Goal: Task Accomplishment & Management: Manage account settings

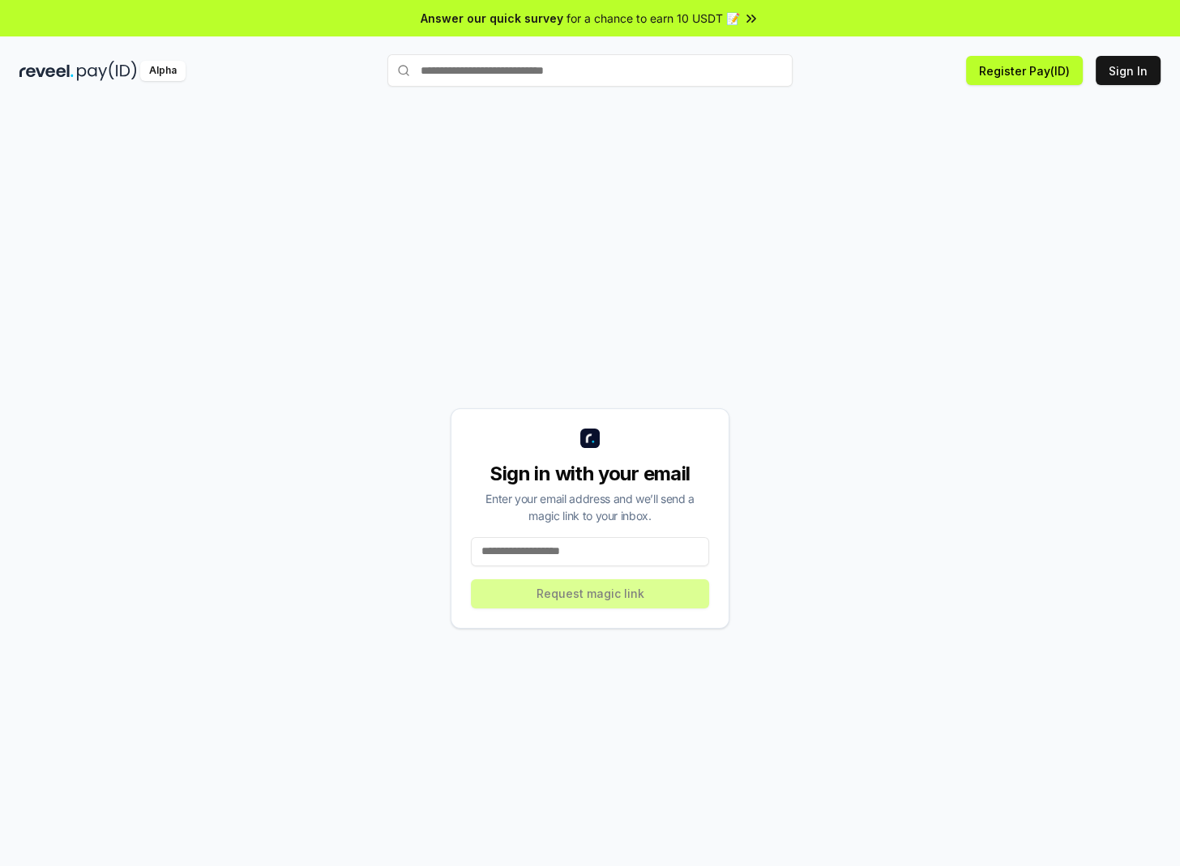
click at [563, 544] on input at bounding box center [590, 551] width 238 height 29
paste input "**********"
type input "**********"
click at [543, 593] on button "Request magic link" at bounding box center [590, 593] width 238 height 29
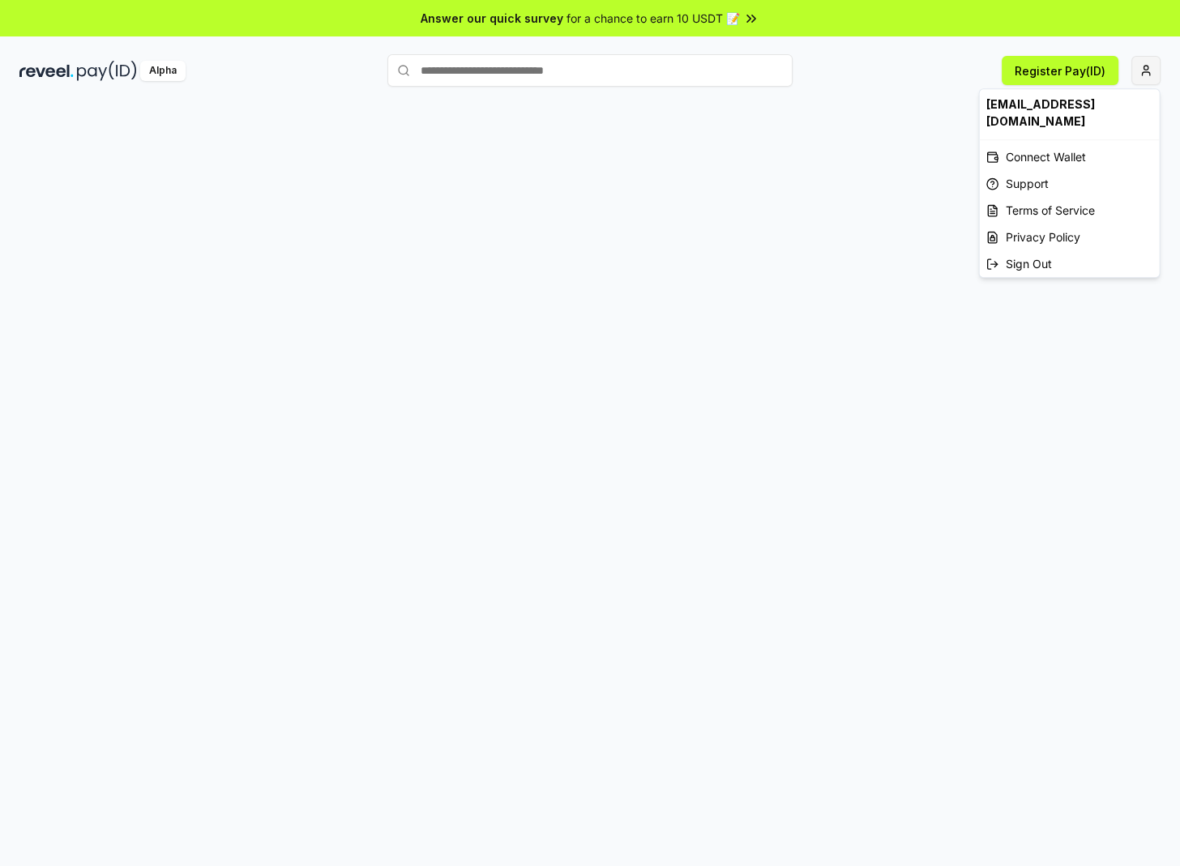
click at [1150, 71] on html "Answer our quick survey for a chance to earn 10 USDT 📝 Alpha Register Pay(ID) […" at bounding box center [590, 433] width 1180 height 866
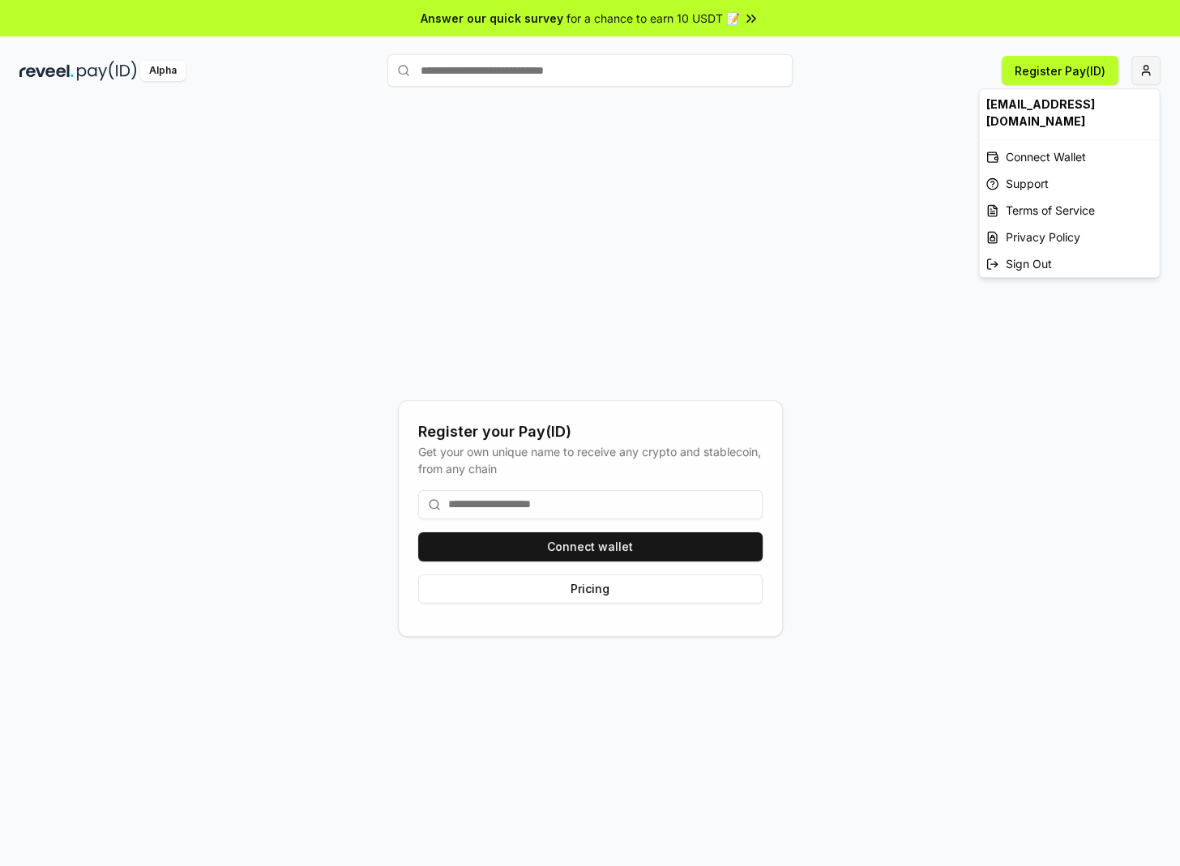
click at [1136, 73] on html "Answer our quick survey for a chance to earn 10 USDT 📝 Alpha Register Pay(ID) R…" at bounding box center [590, 433] width 1180 height 866
click at [1019, 143] on div "Connect Wallet" at bounding box center [1070, 156] width 180 height 27
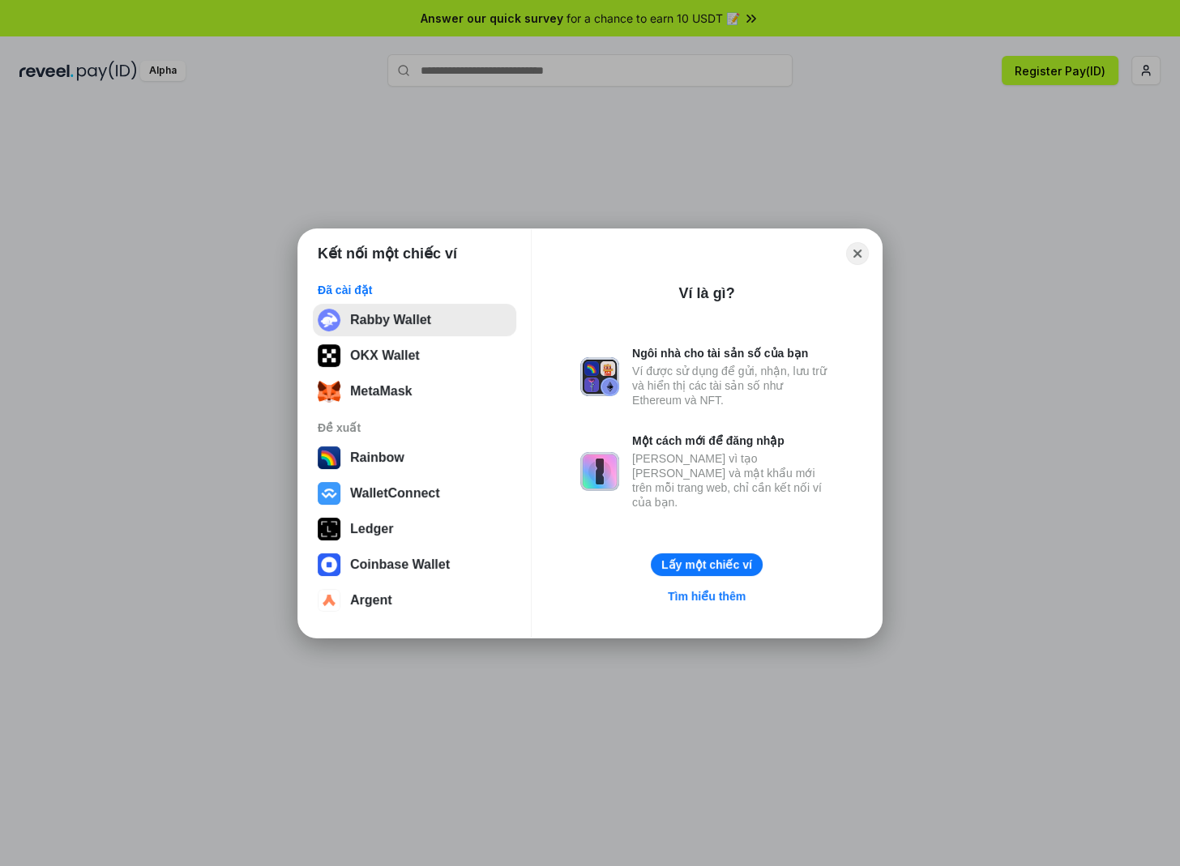
click at [440, 322] on button "Rabby Wallet" at bounding box center [414, 320] width 203 height 32
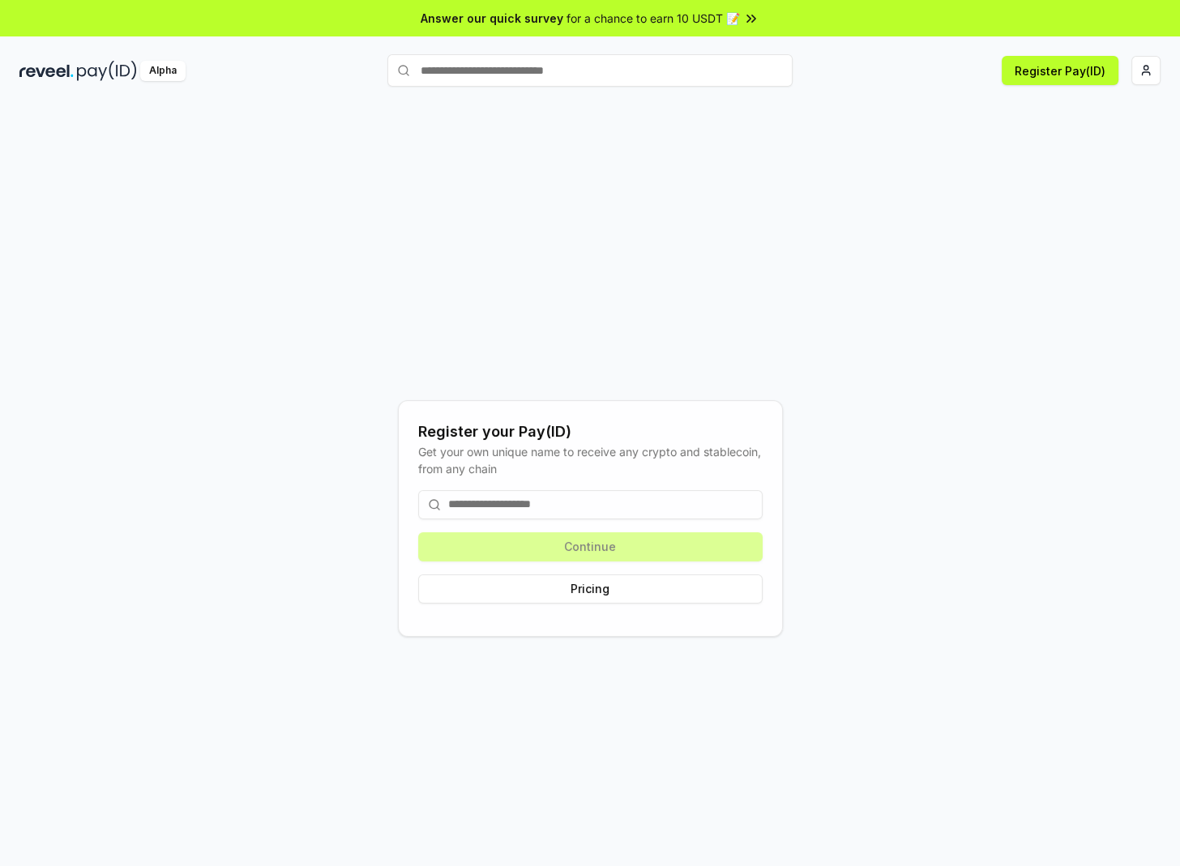
click at [467, 498] on input at bounding box center [590, 504] width 344 height 29
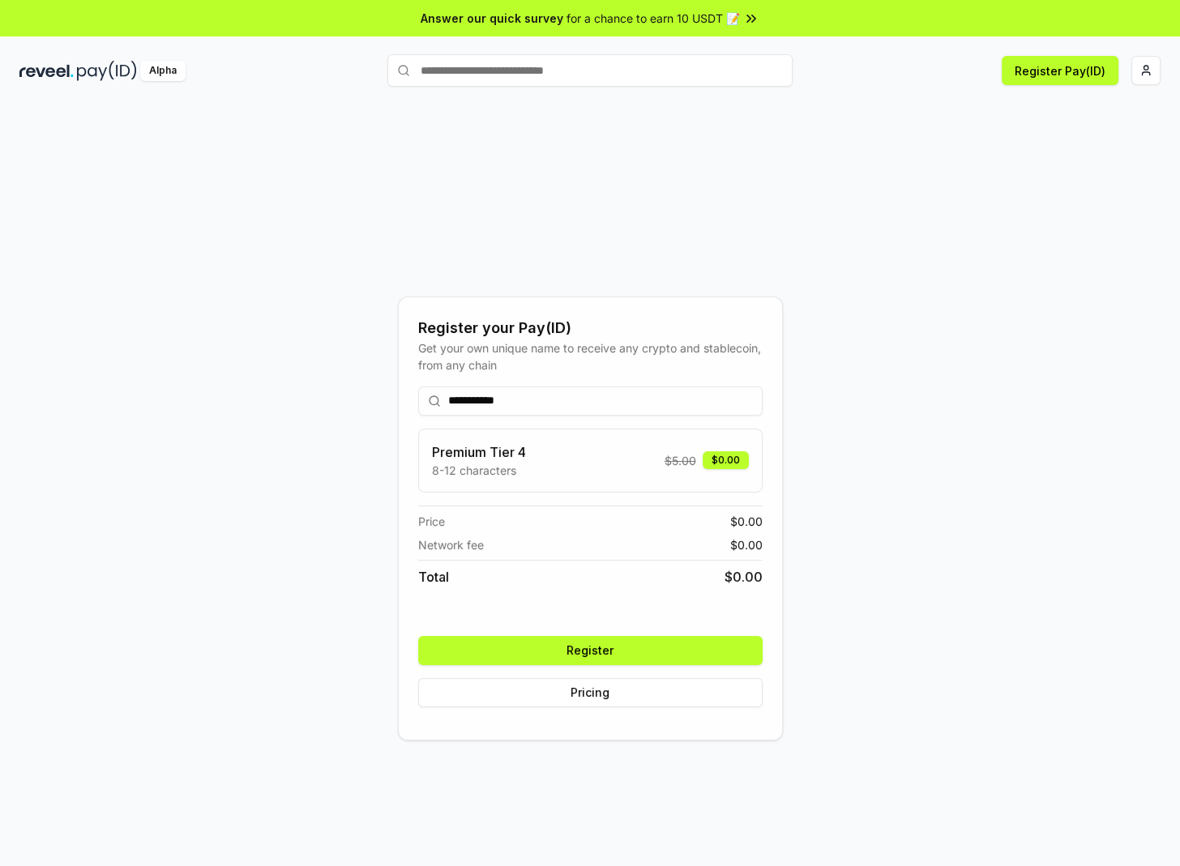
type input "**********"
click at [562, 648] on button "Register" at bounding box center [590, 650] width 344 height 29
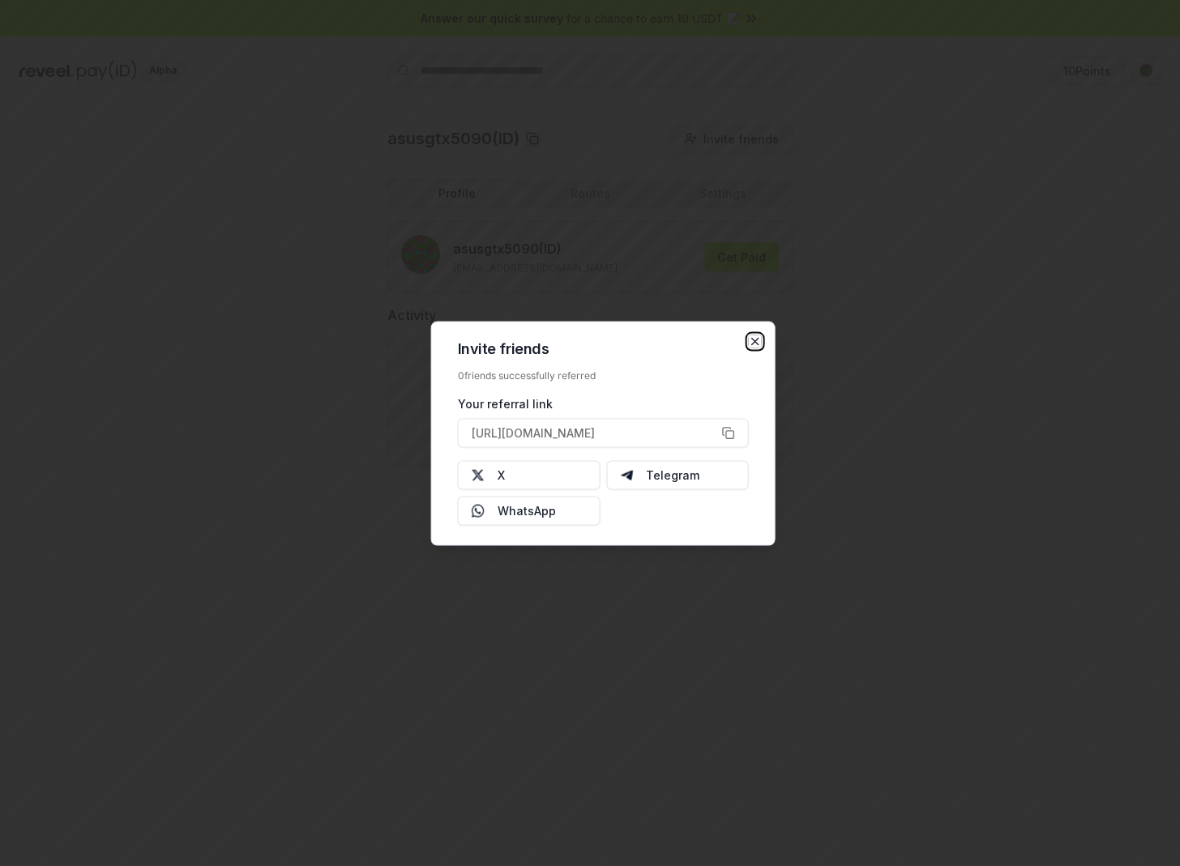
click at [754, 337] on icon "button" at bounding box center [755, 341] width 13 height 13
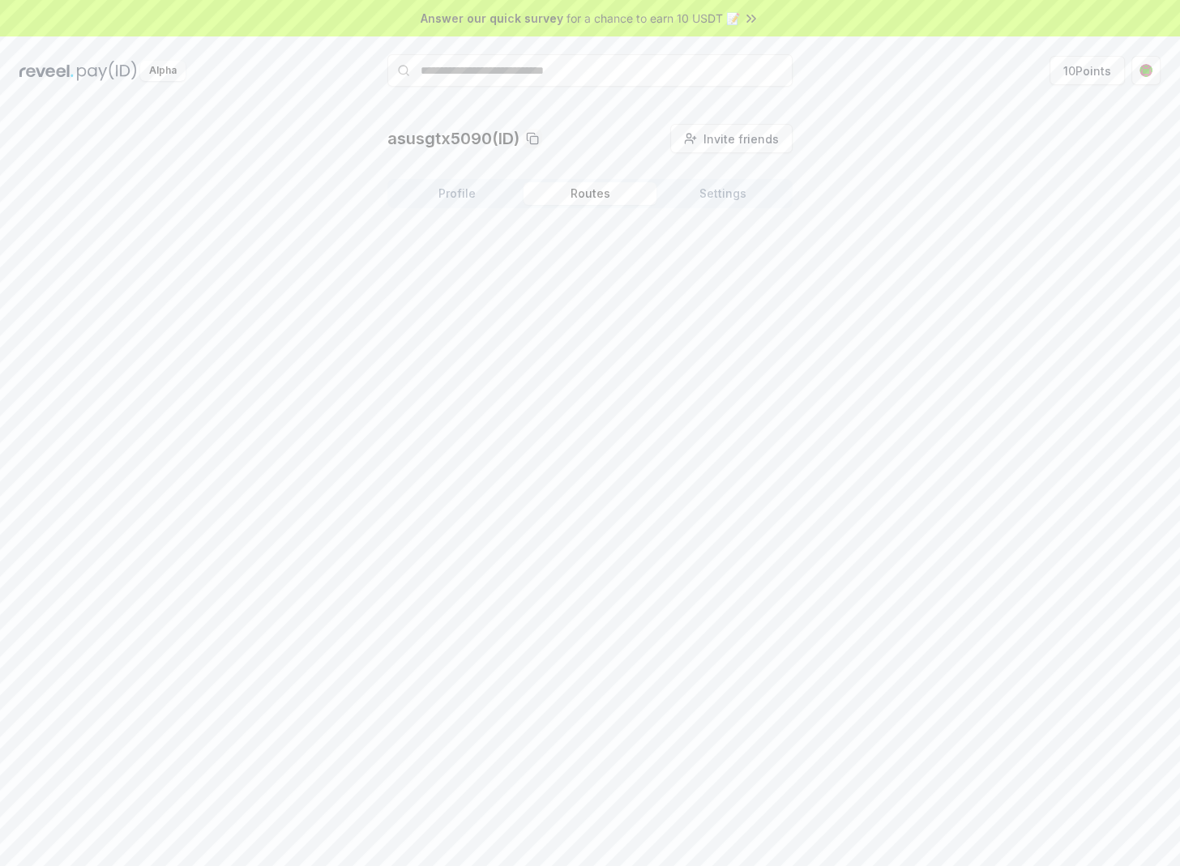
click at [559, 194] on button "Routes" at bounding box center [589, 193] width 133 height 23
click at [713, 194] on button "Settings" at bounding box center [722, 193] width 133 height 23
click at [637, 200] on button "Routes" at bounding box center [589, 193] width 133 height 23
click at [429, 187] on button "Profile" at bounding box center [457, 193] width 133 height 23
click at [738, 254] on button "Get Paid" at bounding box center [741, 256] width 75 height 29
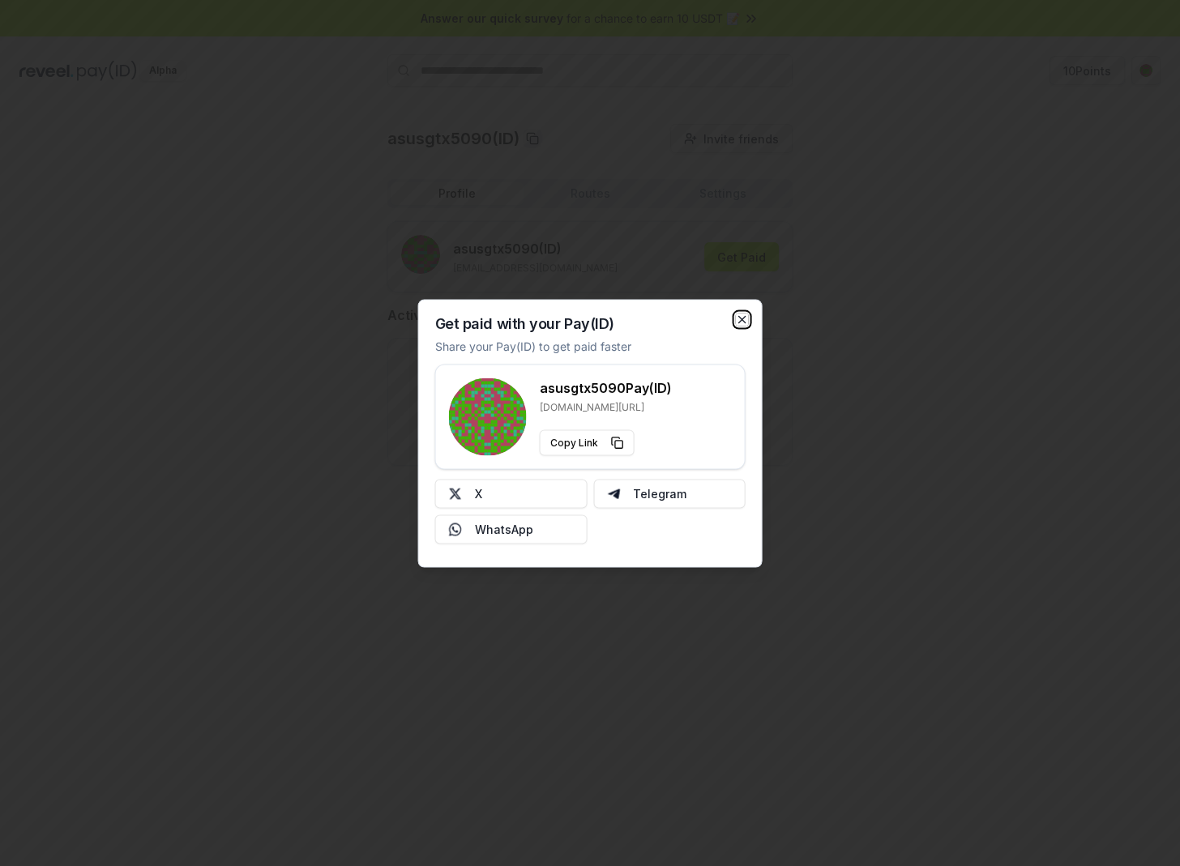
click at [745, 322] on icon "button" at bounding box center [742, 319] width 13 height 13
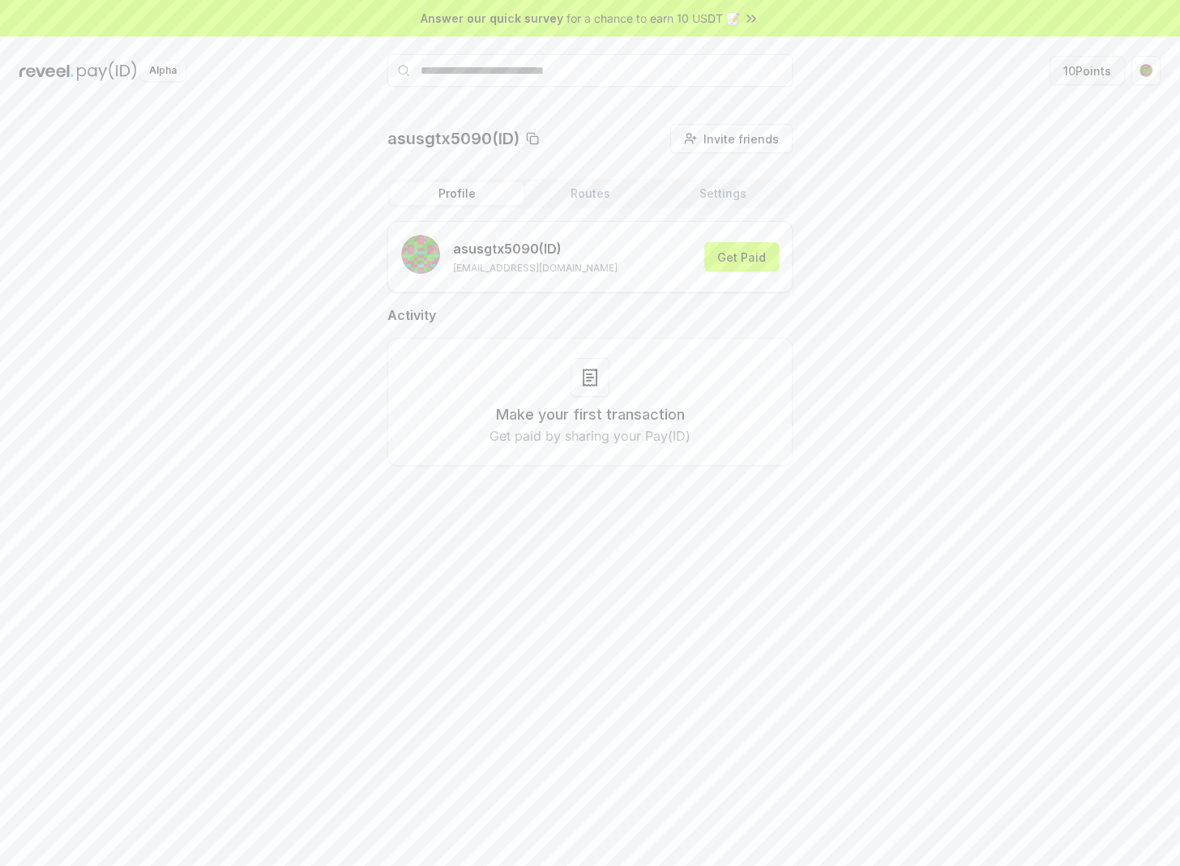
click at [1078, 66] on button "10 Points" at bounding box center [1086, 70] width 75 height 29
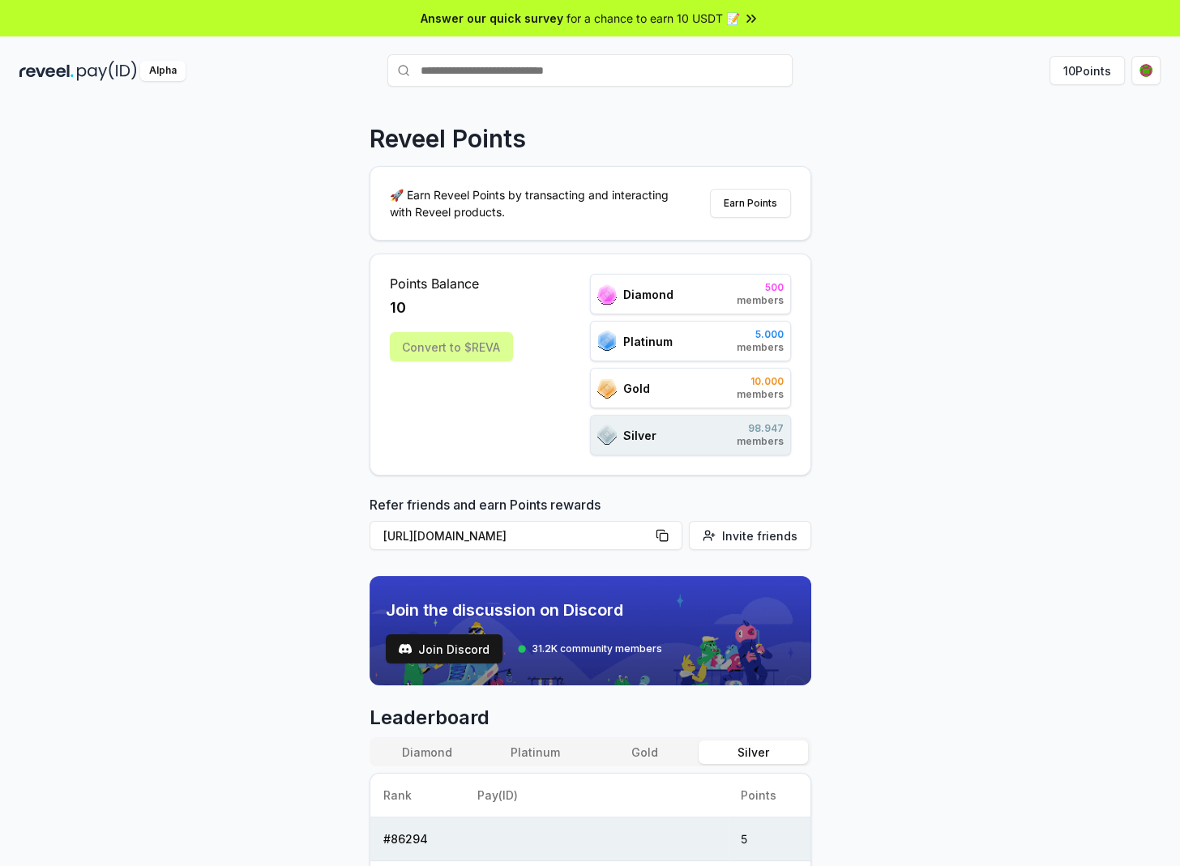
scroll to position [161, 0]
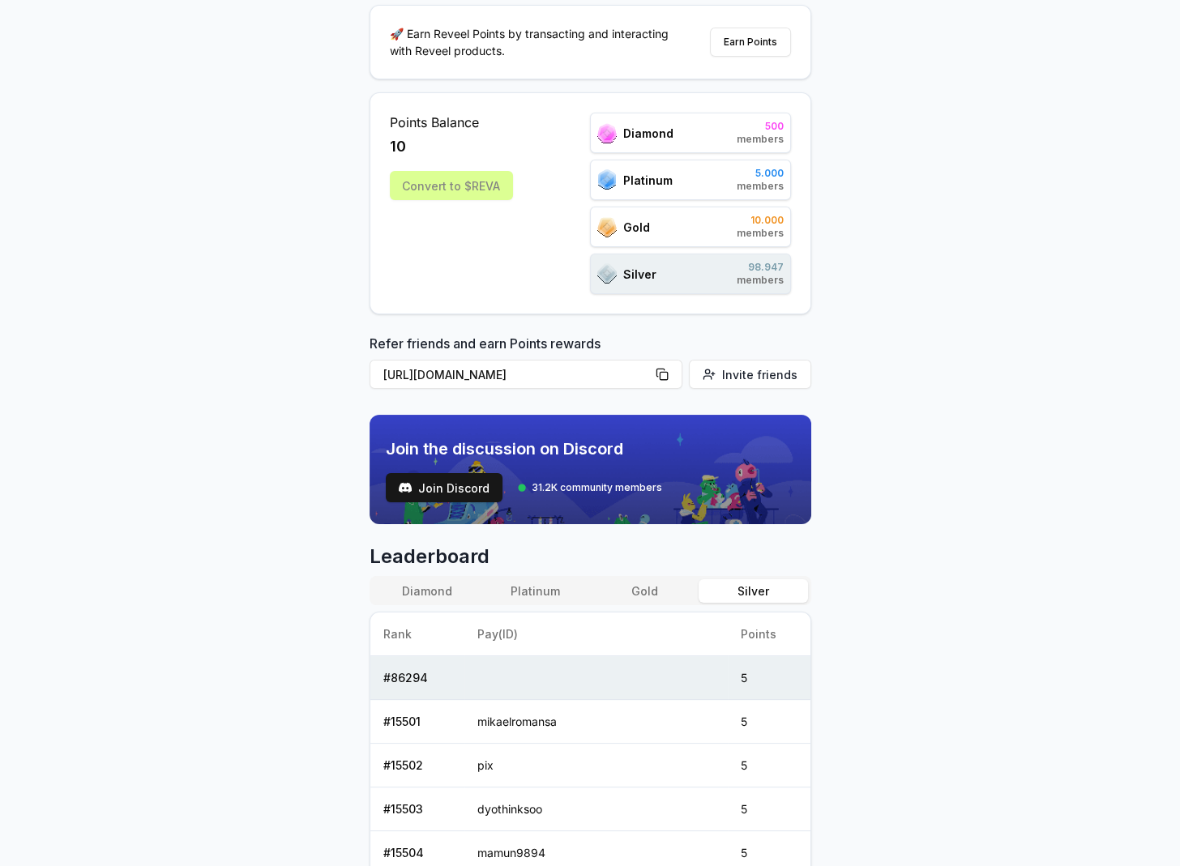
click at [428, 584] on button "Diamond" at bounding box center [427, 590] width 109 height 23
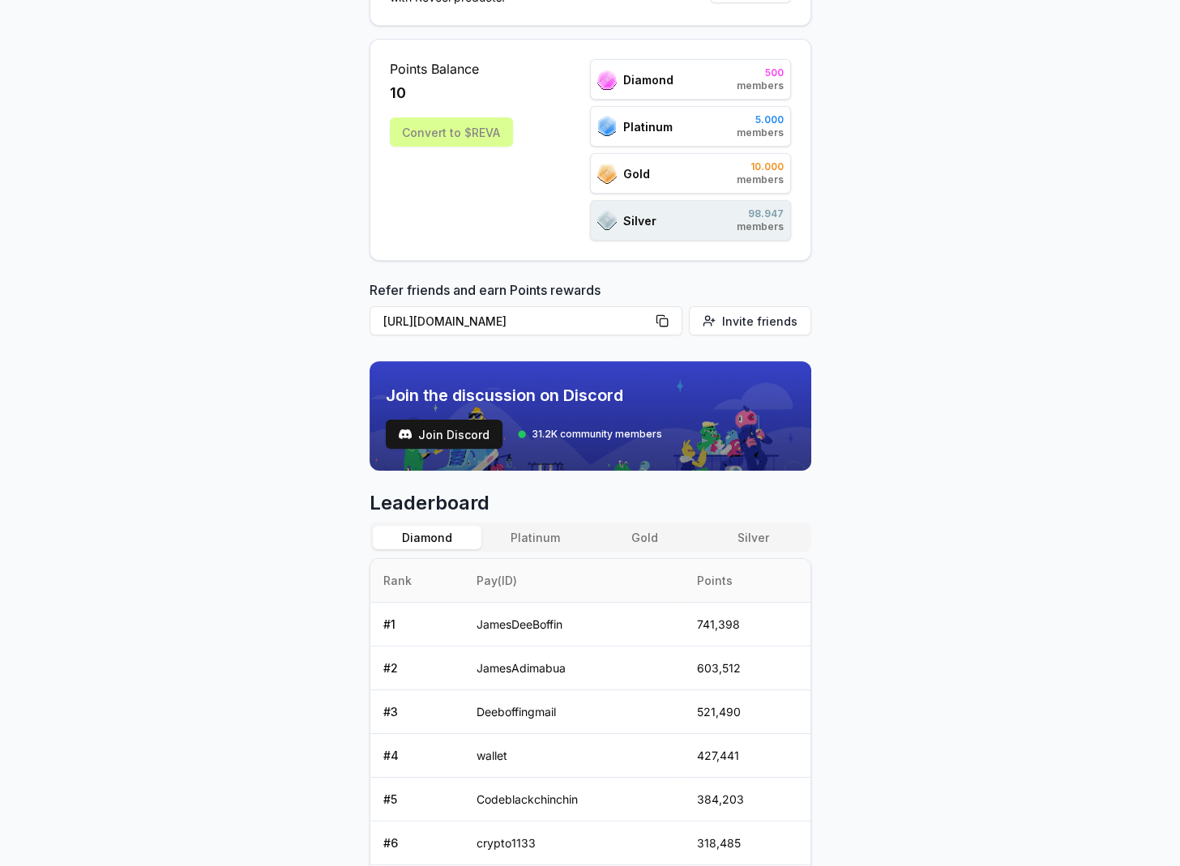
scroll to position [0, 0]
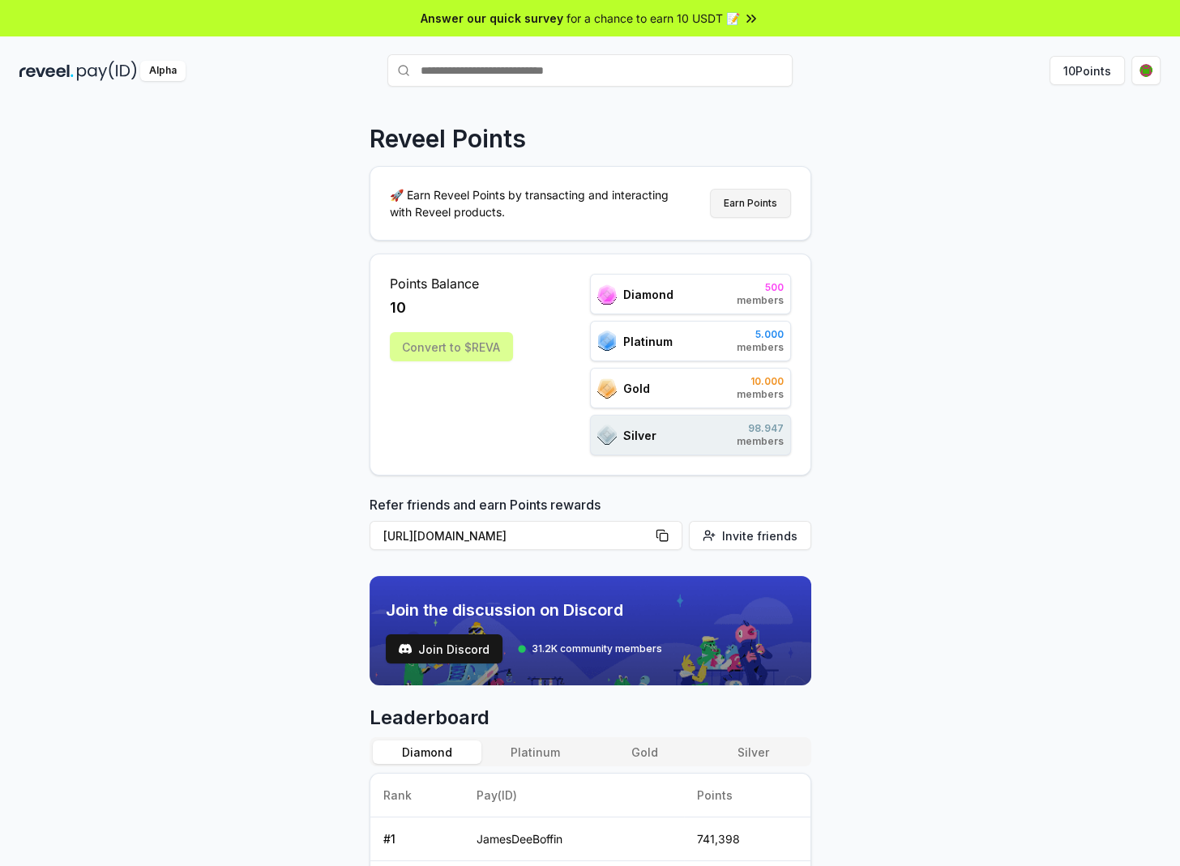
click at [737, 199] on button "Earn Points" at bounding box center [750, 203] width 81 height 29
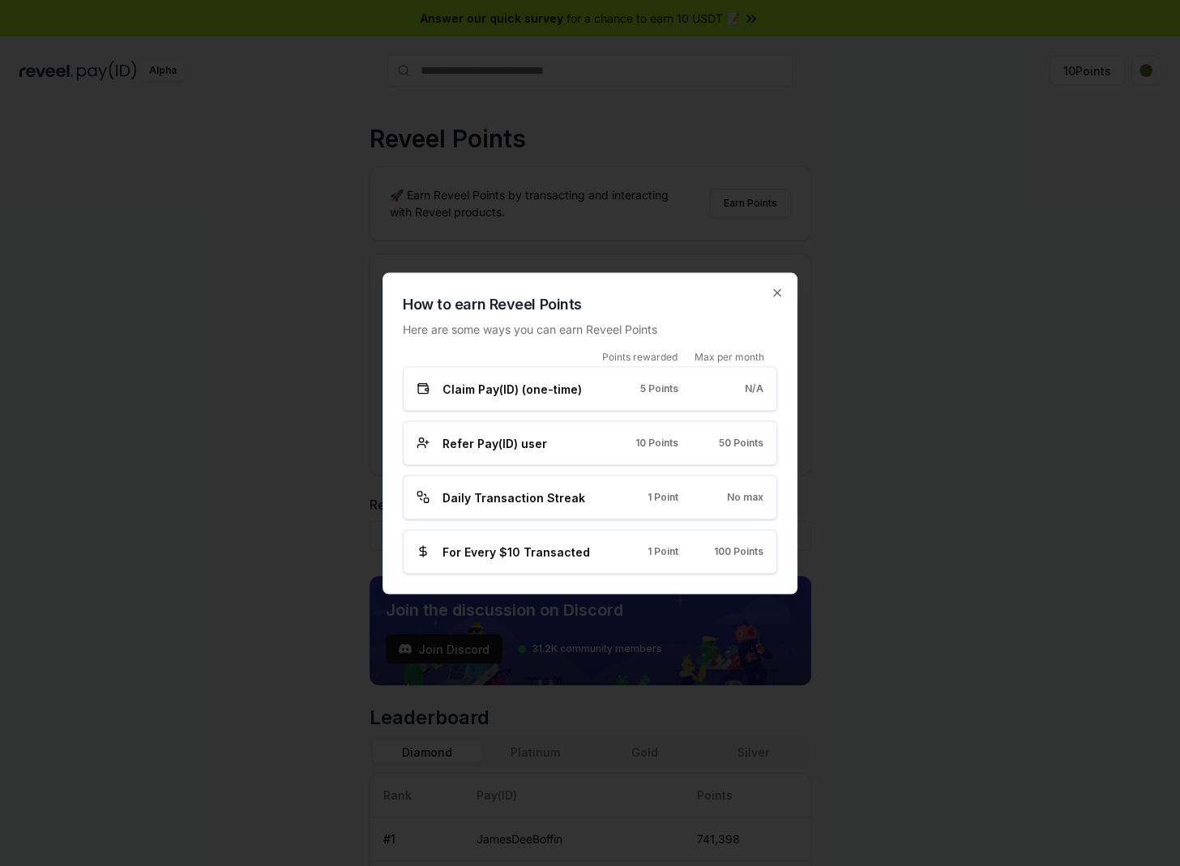
click at [770, 296] on h2 "How to earn Reveel Points" at bounding box center [590, 304] width 374 height 23
click at [766, 300] on h2 "How to earn Reveel Points" at bounding box center [590, 304] width 374 height 23
click at [780, 288] on icon "button" at bounding box center [777, 292] width 13 height 13
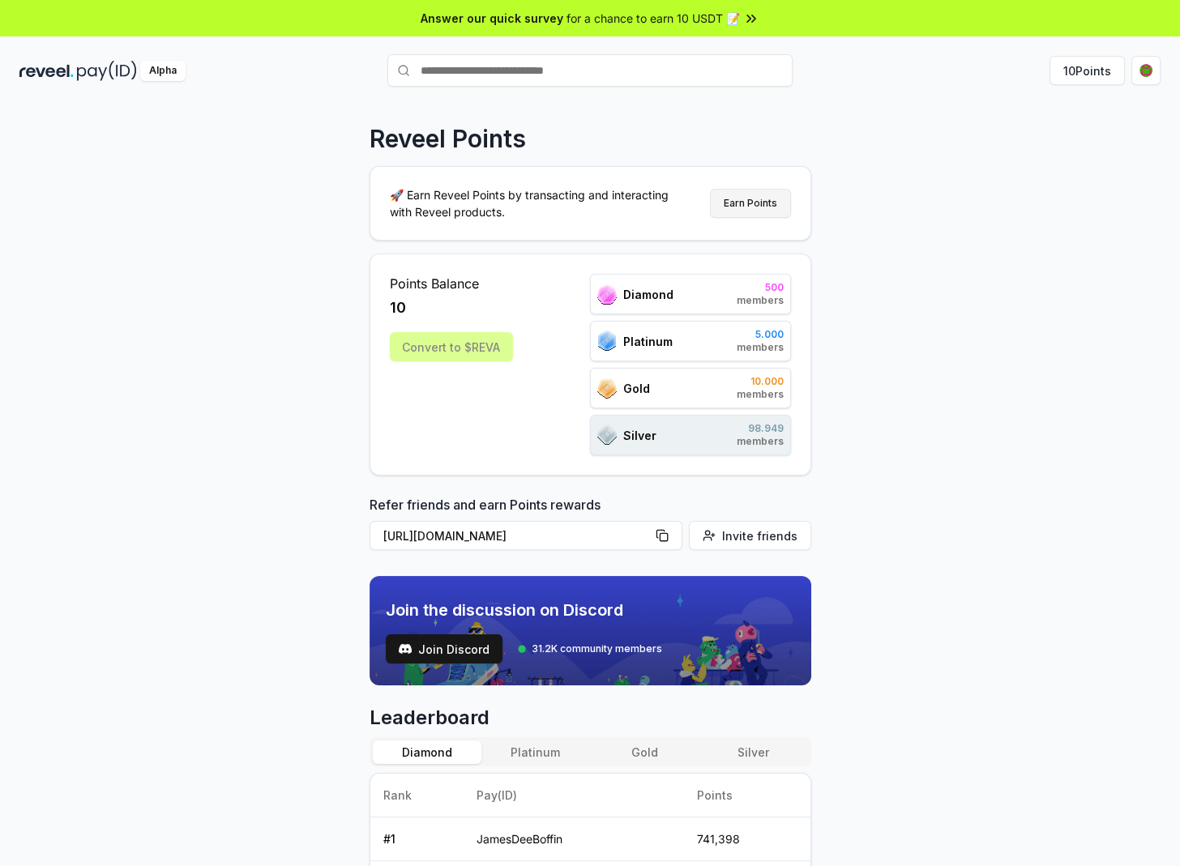
click at [773, 207] on button "Earn Points" at bounding box center [750, 203] width 81 height 29
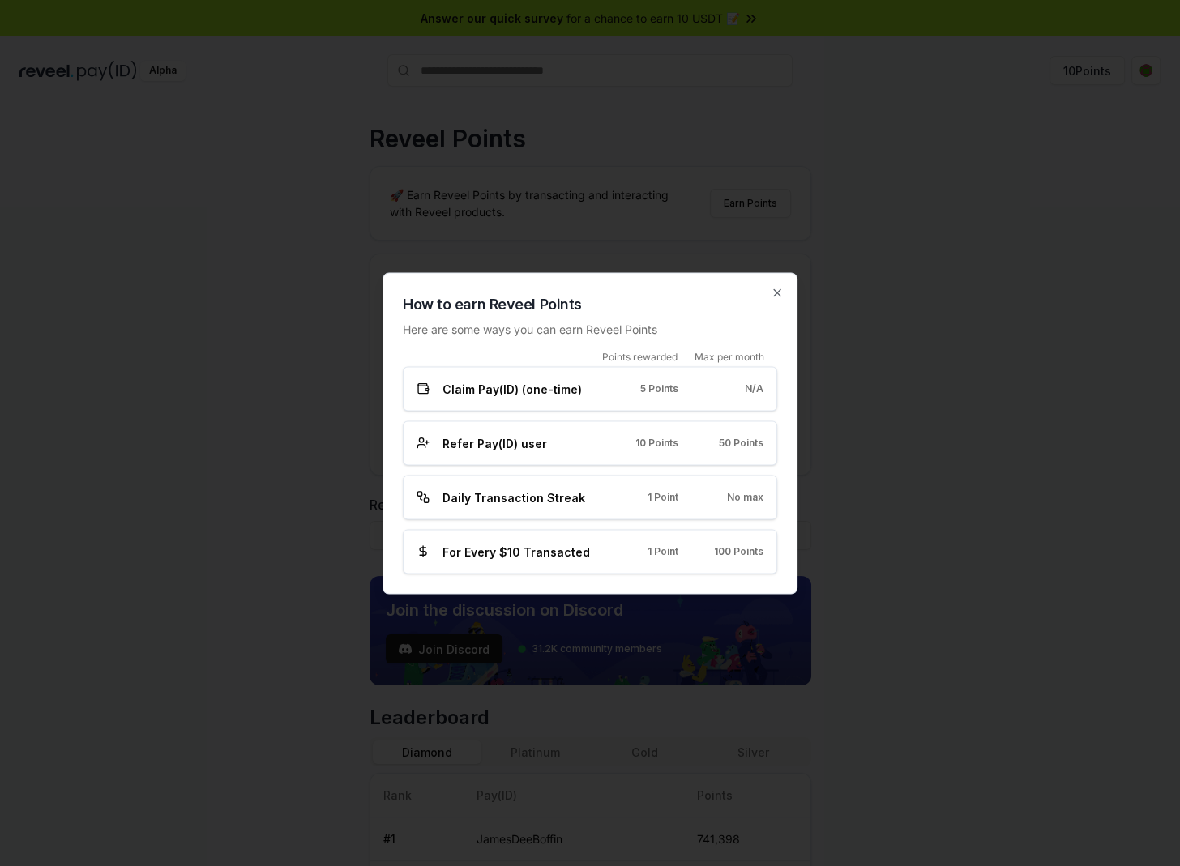
click at [1014, 397] on div at bounding box center [590, 433] width 1180 height 866
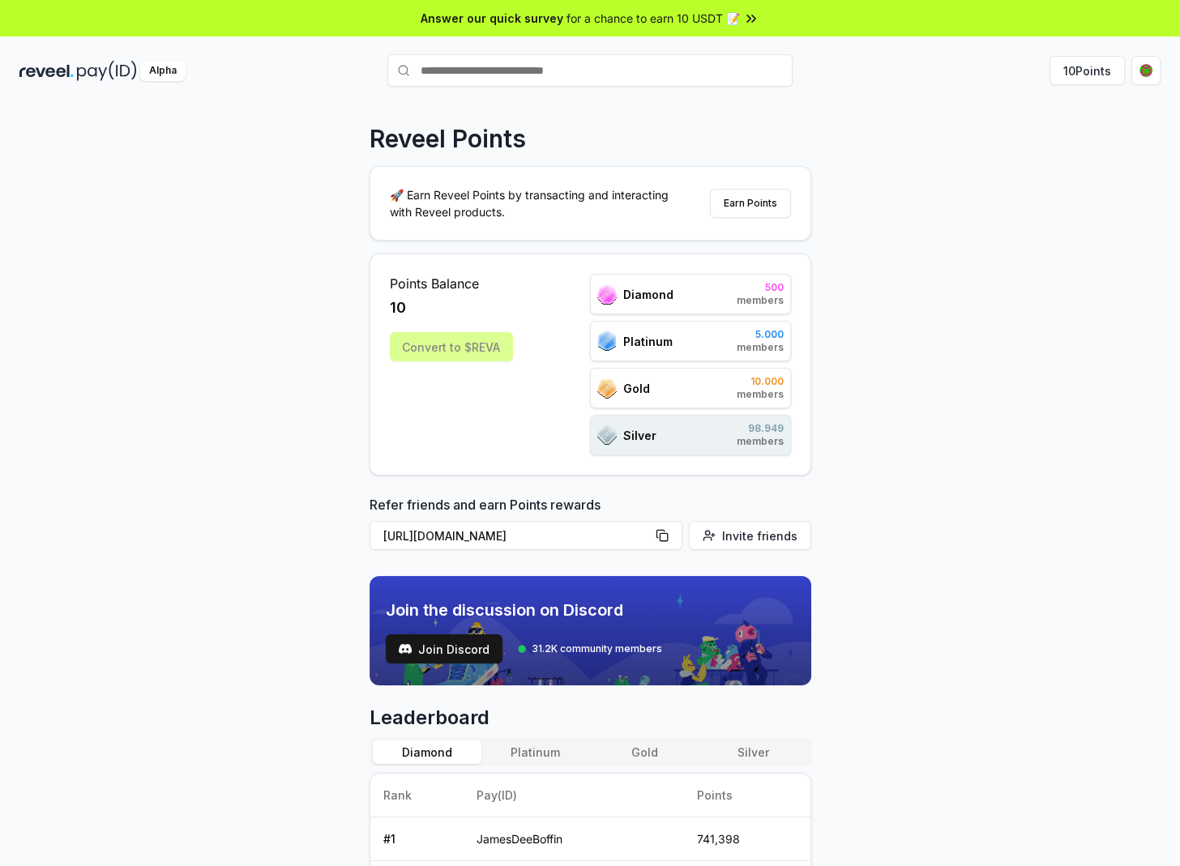
scroll to position [216, 0]
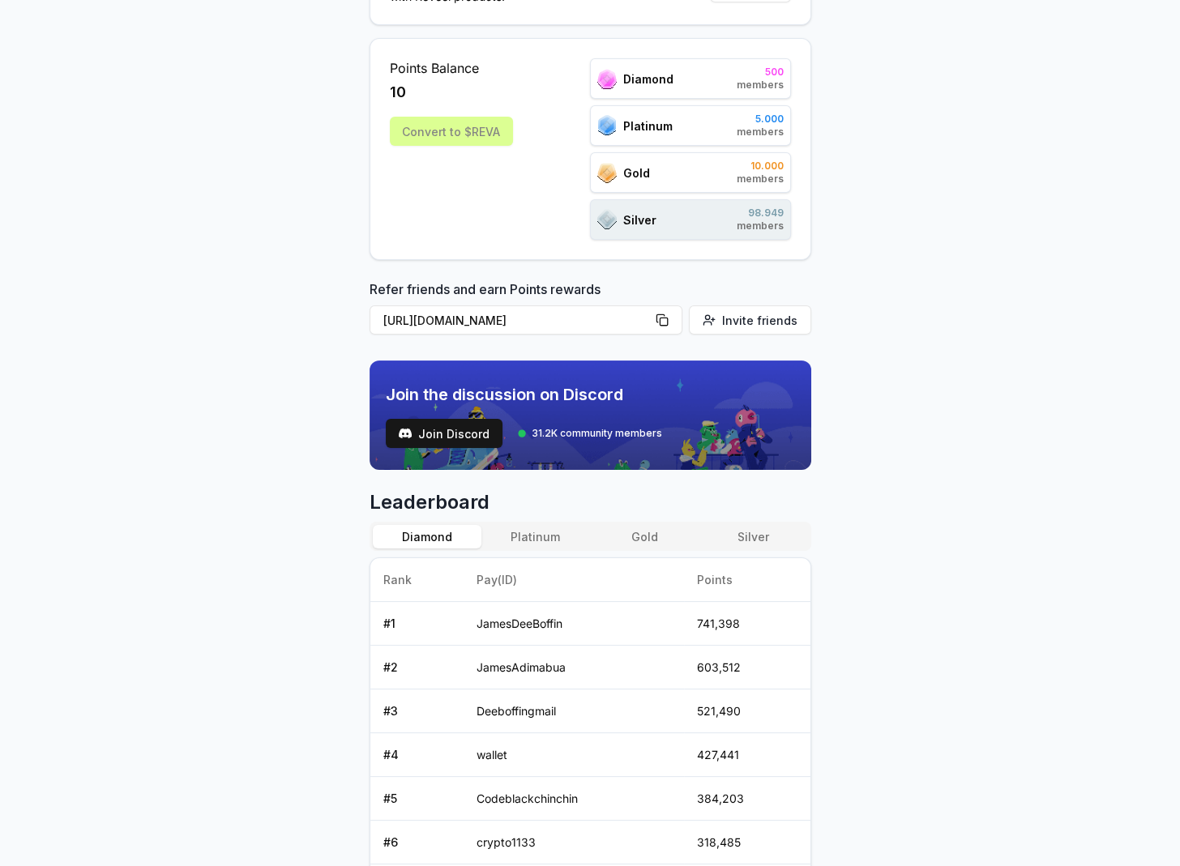
click at [729, 536] on button "Silver" at bounding box center [752, 536] width 109 height 23
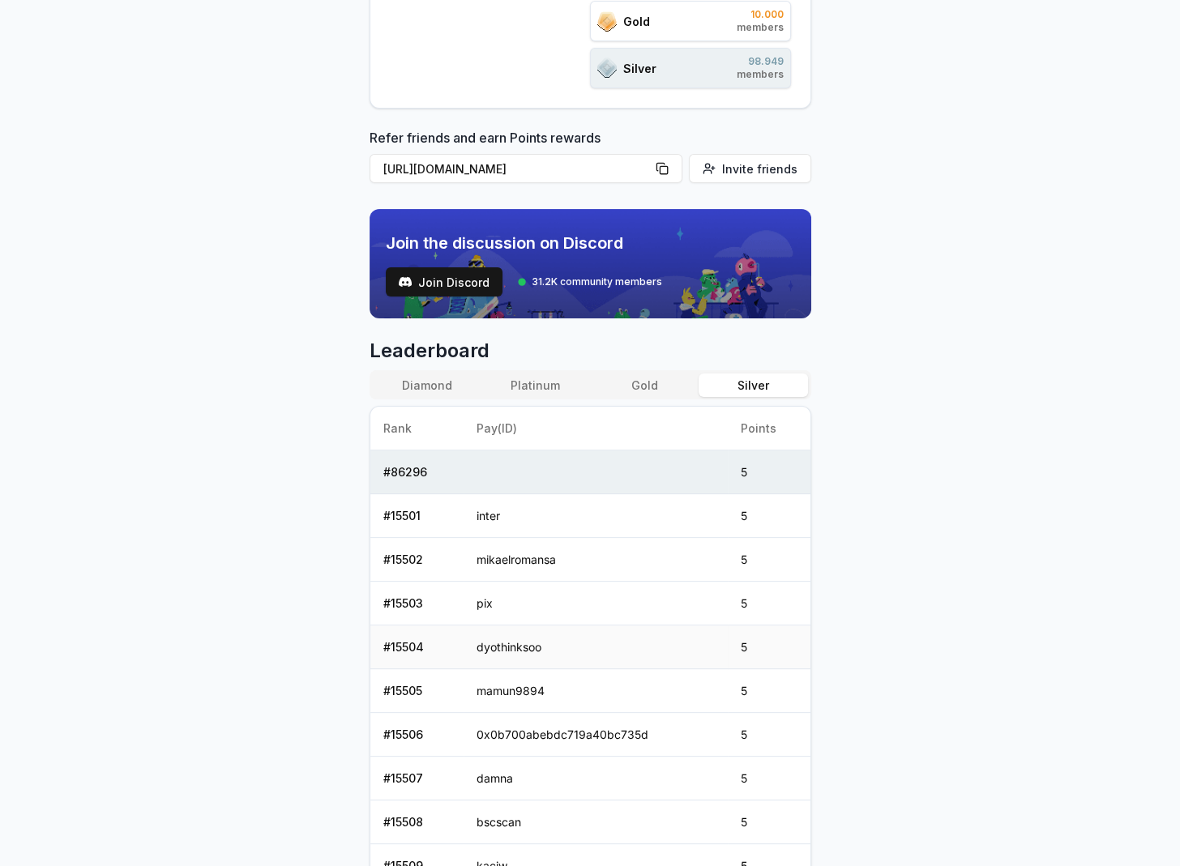
scroll to position [205, 0]
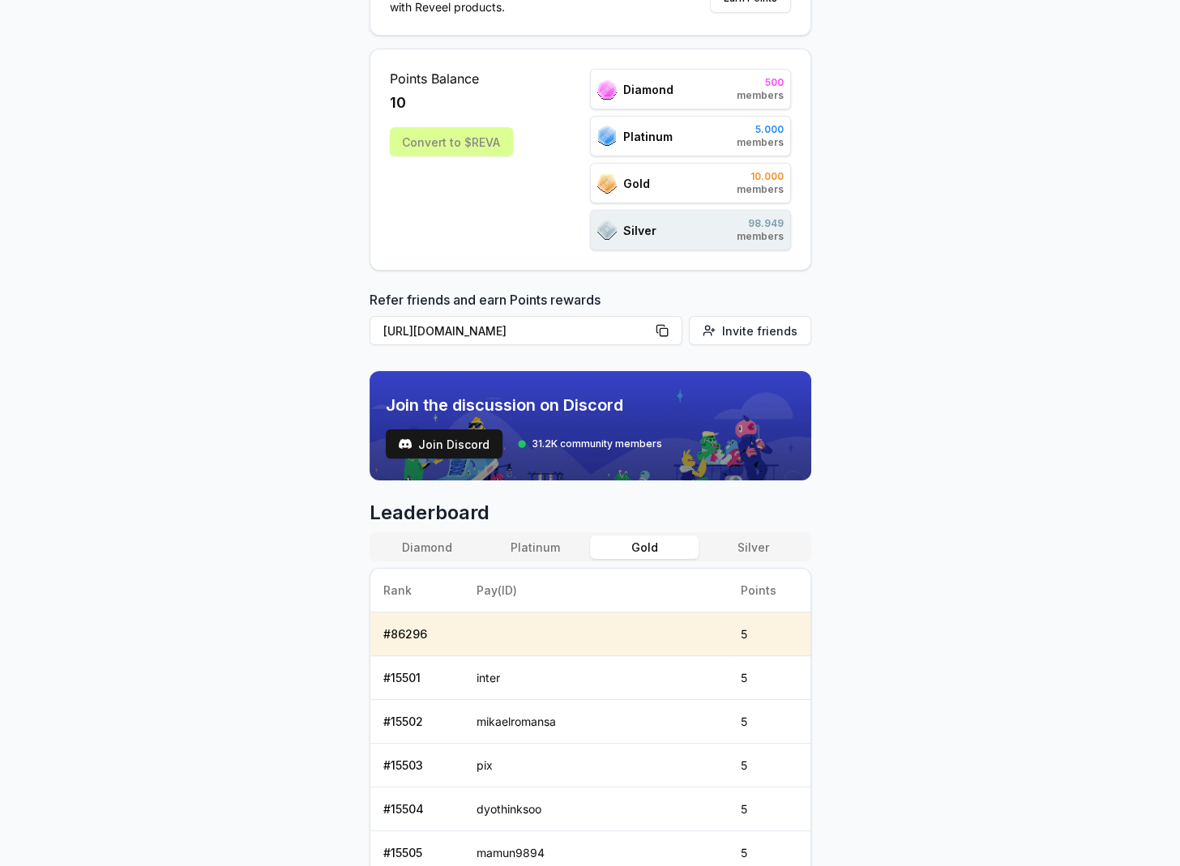
click at [651, 537] on button "Gold" at bounding box center [644, 547] width 109 height 23
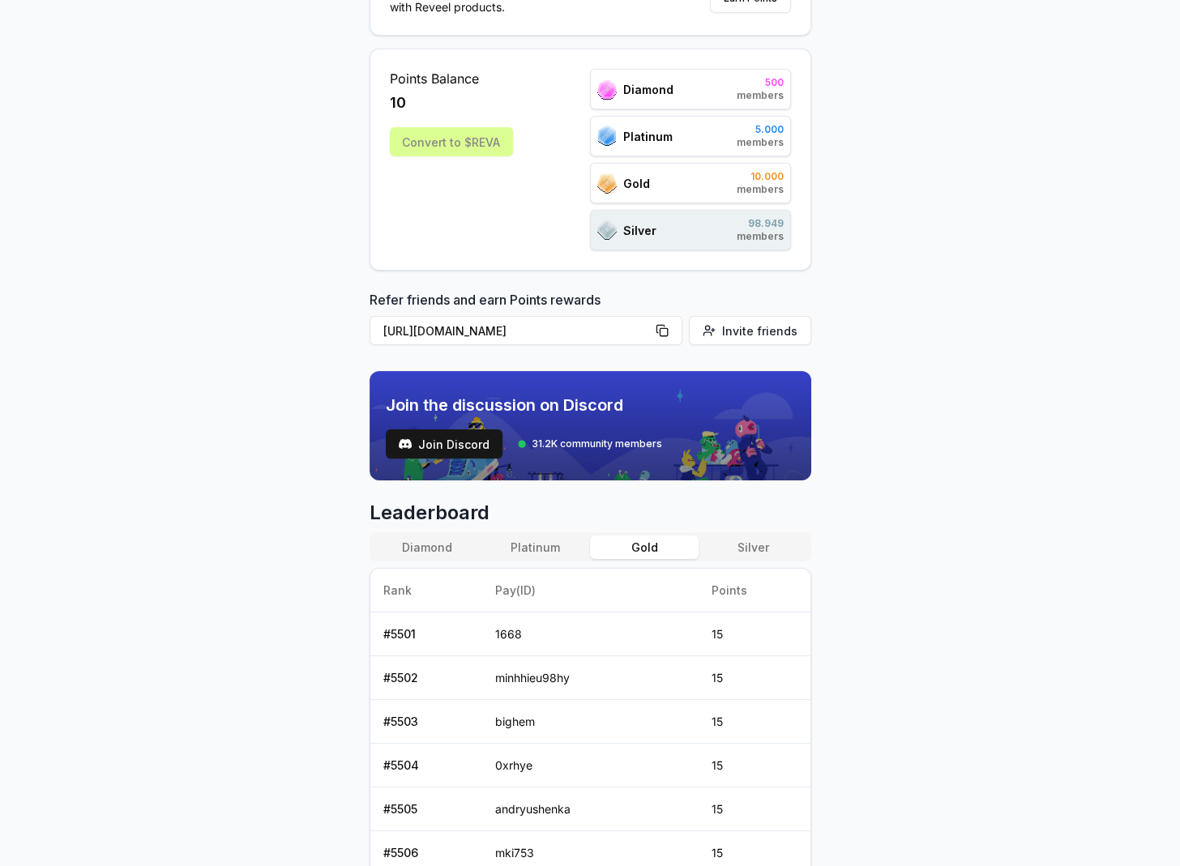
click at [547, 541] on button "Platinum" at bounding box center [535, 547] width 109 height 23
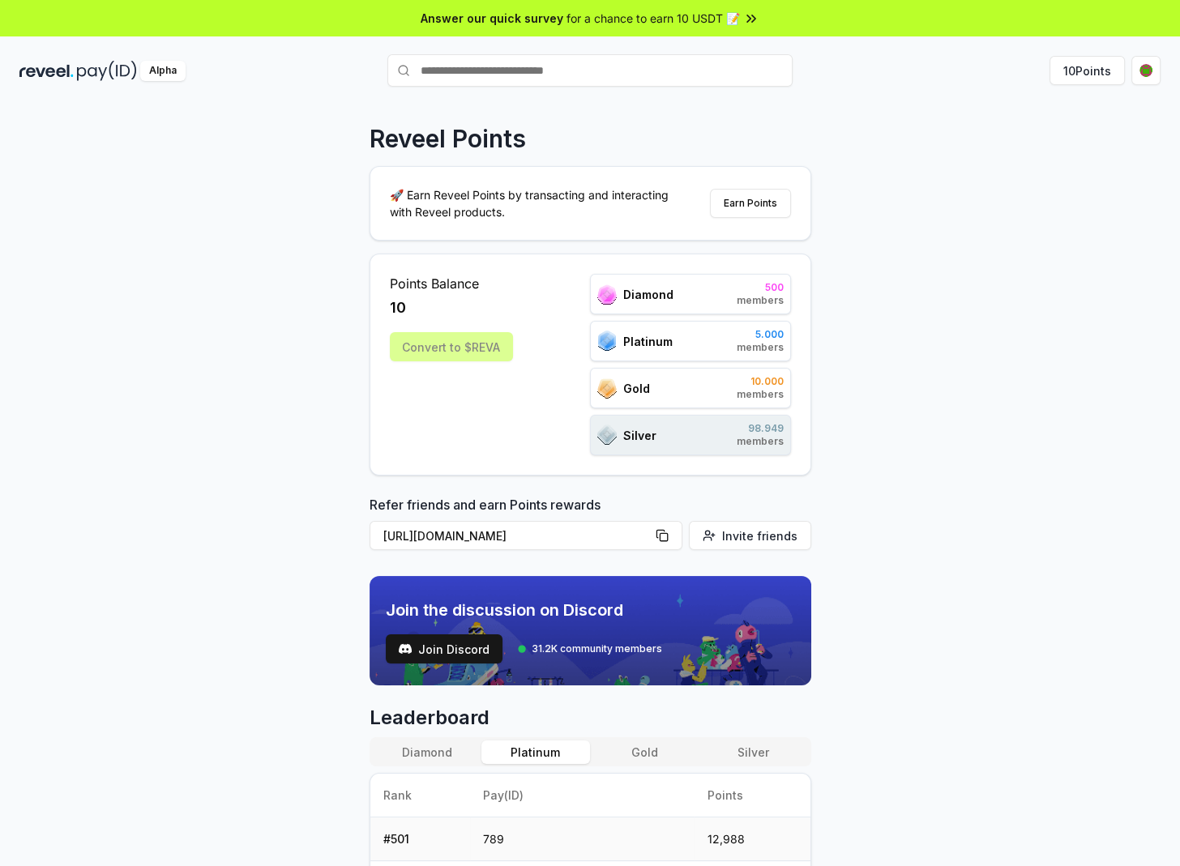
scroll to position [216, 0]
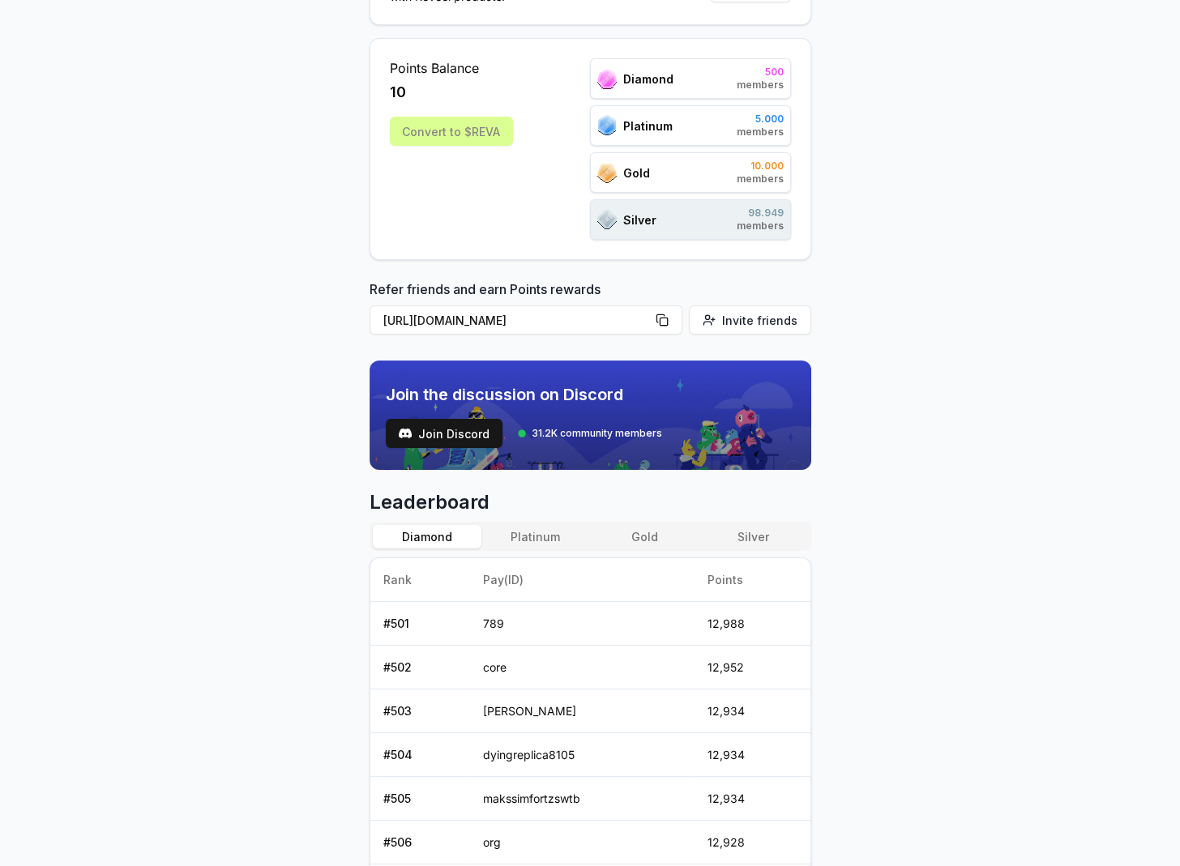
click at [415, 540] on button "Diamond" at bounding box center [427, 536] width 109 height 23
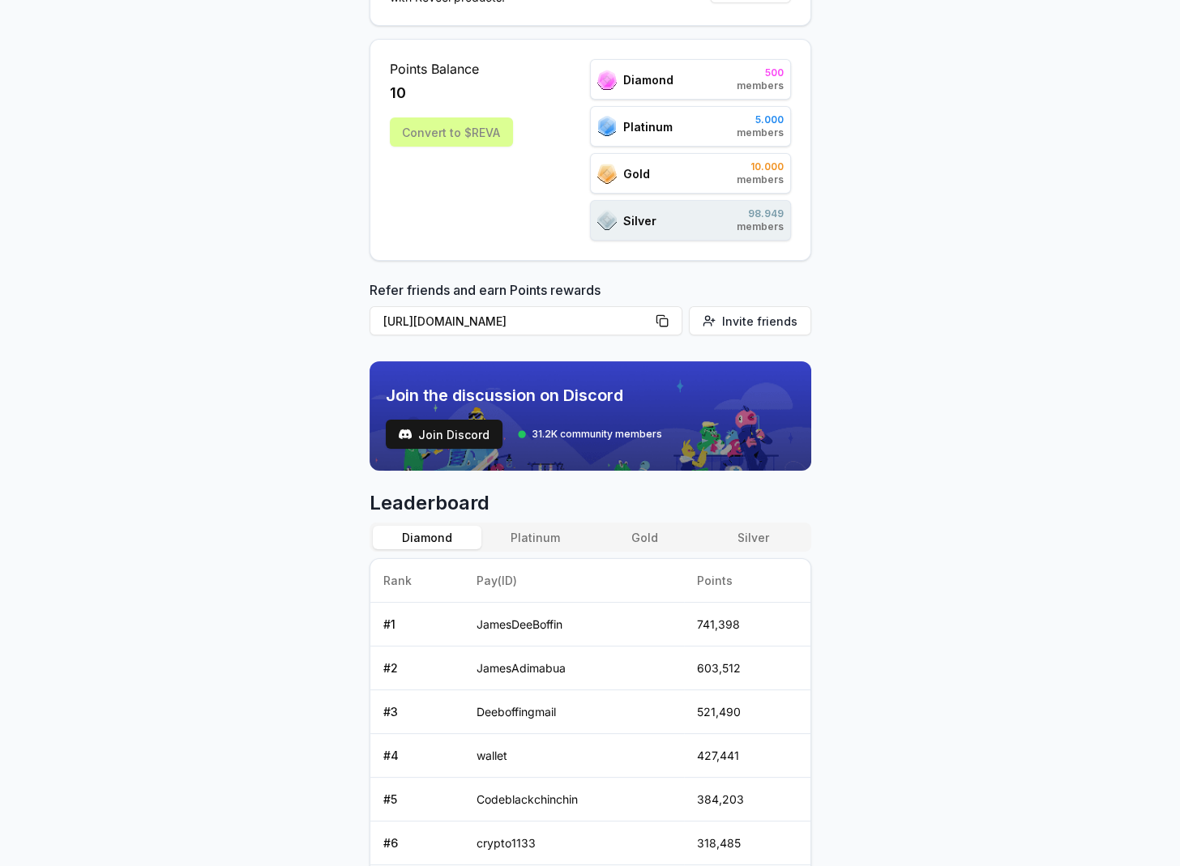
scroll to position [0, 0]
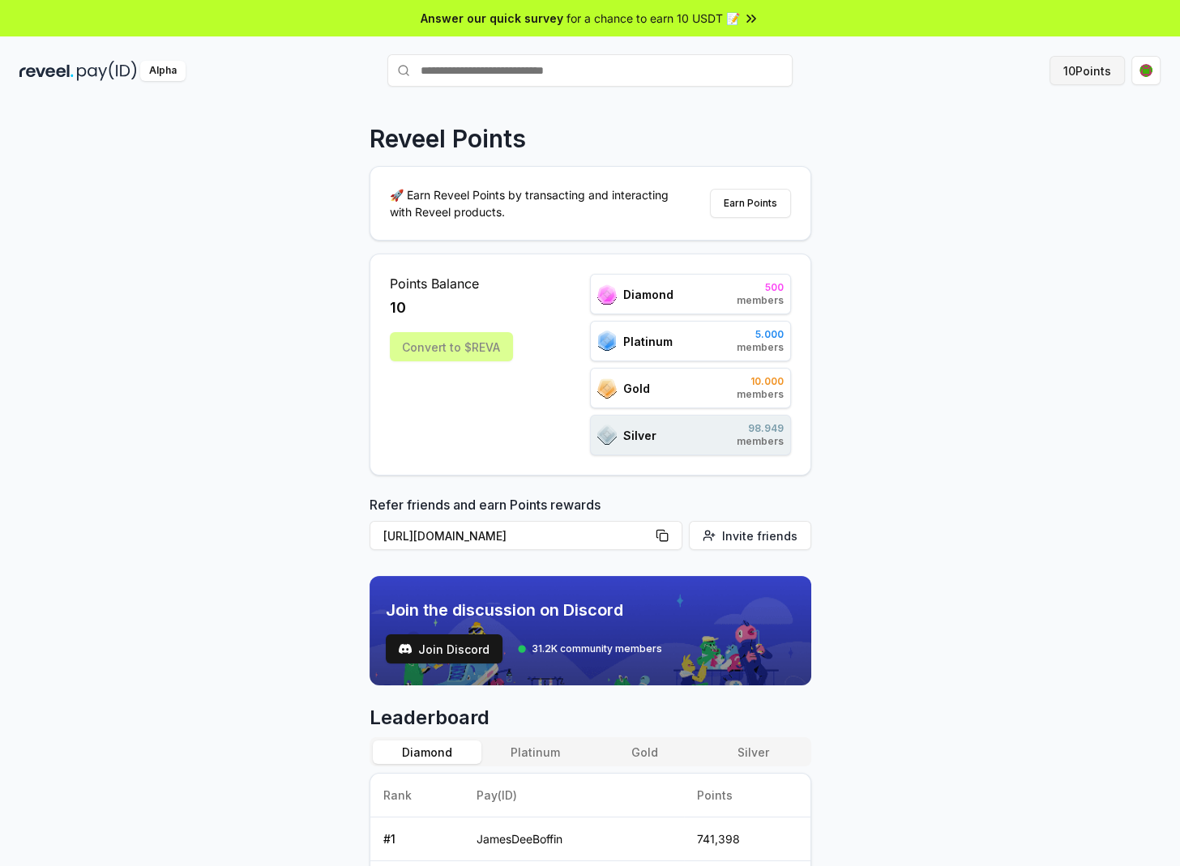
click at [1074, 73] on button "10 Points" at bounding box center [1086, 70] width 75 height 29
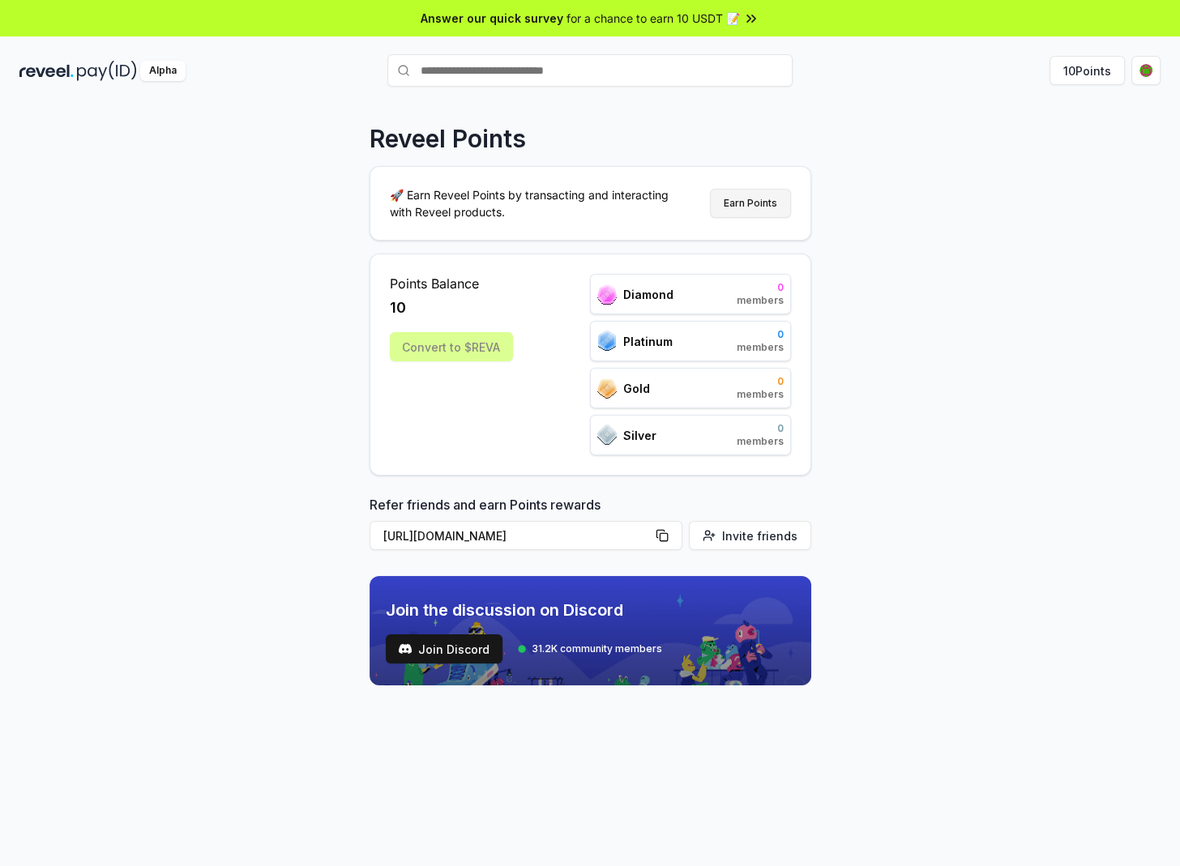
click at [739, 201] on button "Earn Points" at bounding box center [750, 203] width 81 height 29
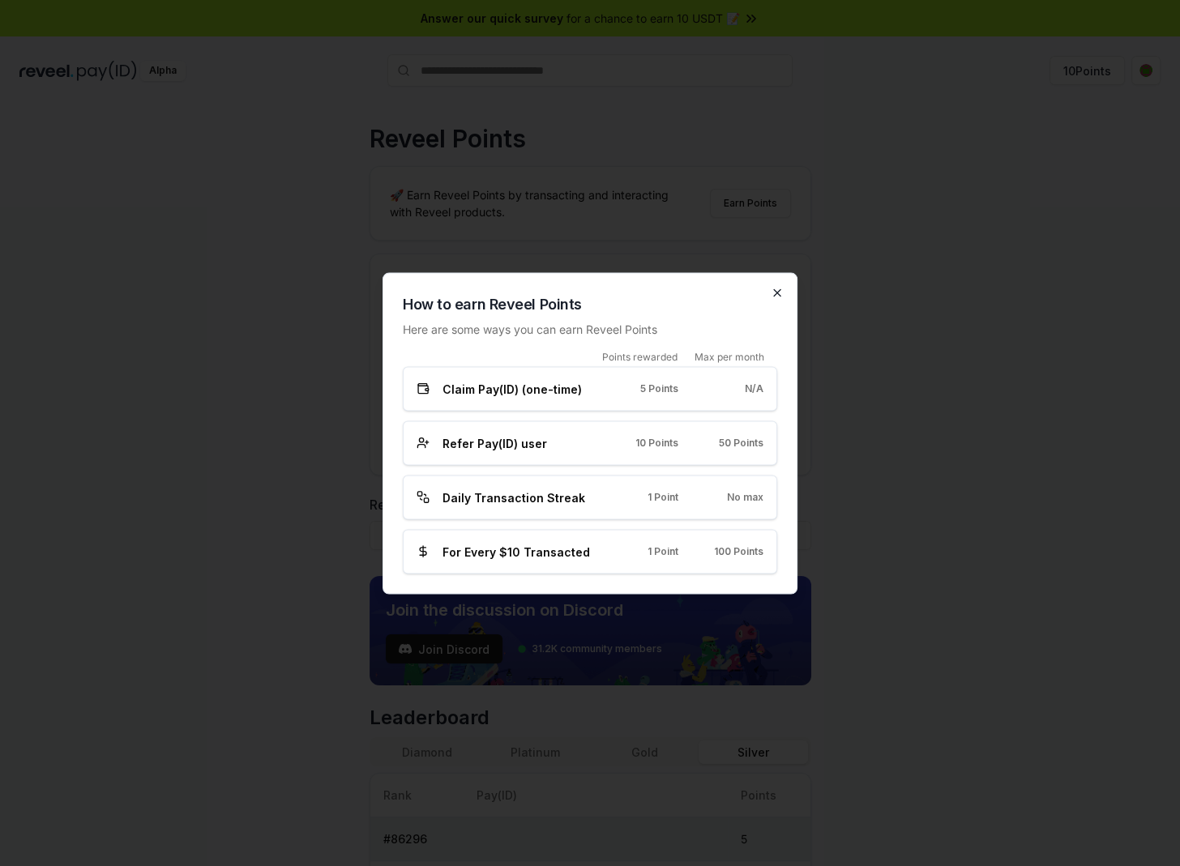
click at [771, 291] on icon "button" at bounding box center [777, 292] width 13 height 13
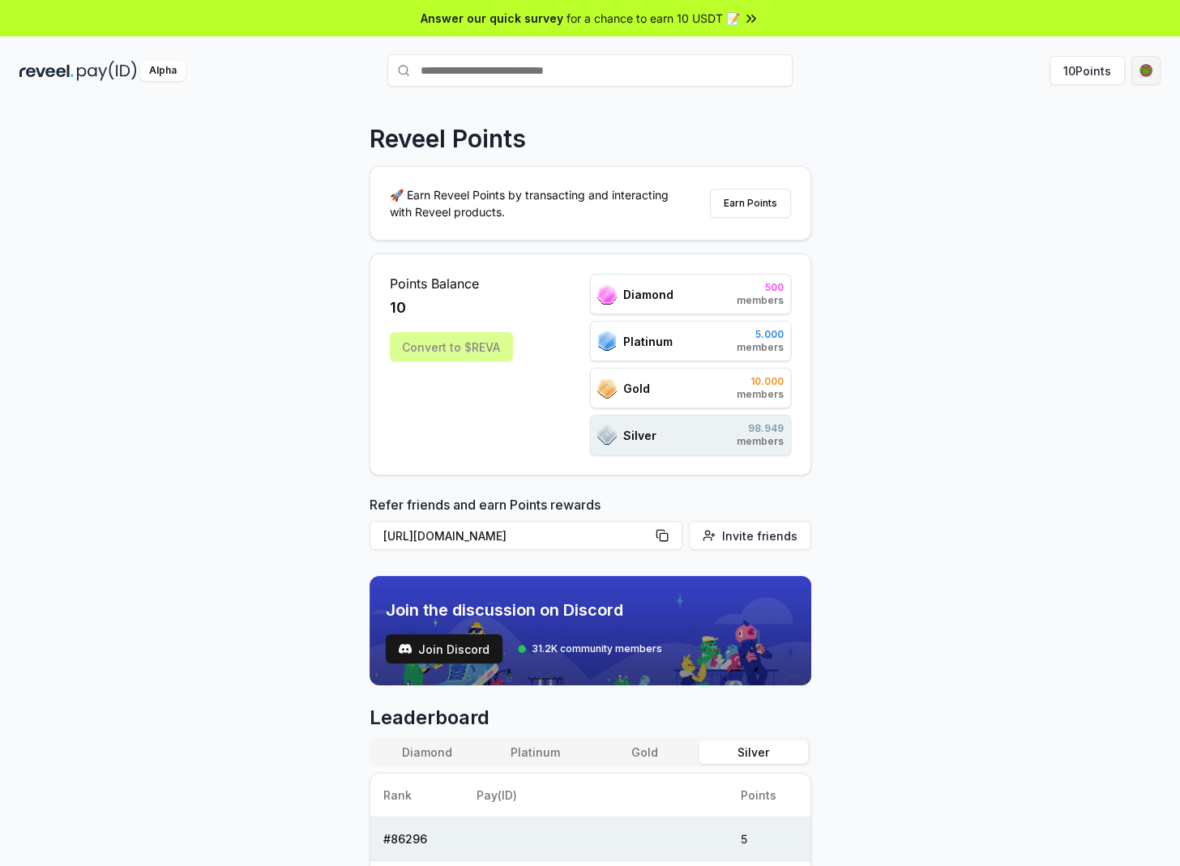
click at [1157, 62] on html "Answer our quick survey for a chance to earn 10 USDT 📝 Alpha 10 Points Reveel P…" at bounding box center [590, 433] width 1180 height 866
click at [733, 203] on html "Answer our quick survey for a chance to earn 10 USDT 📝 Alpha 10 Points Reveel P…" at bounding box center [590, 433] width 1180 height 866
click at [735, 203] on button "Earn Points" at bounding box center [750, 203] width 81 height 29
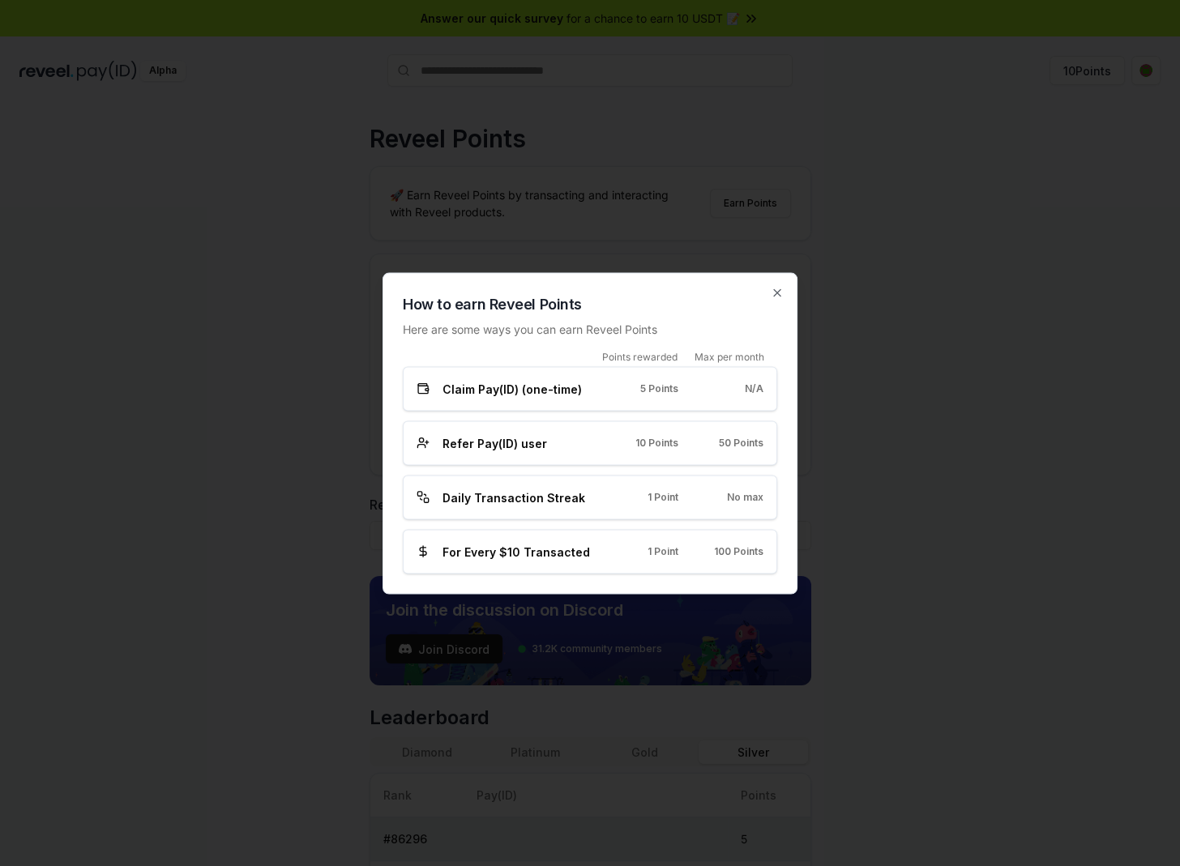
click at [478, 493] on span "Daily Transaction Streak" at bounding box center [513, 497] width 143 height 17
drag, startPoint x: 718, startPoint y: 484, endPoint x: 740, endPoint y: 490, distance: 22.8
click at [719, 484] on div "Daily Transaction Streak 1 Point No max" at bounding box center [590, 497] width 374 height 45
click at [745, 494] on span "No max" at bounding box center [745, 497] width 36 height 13
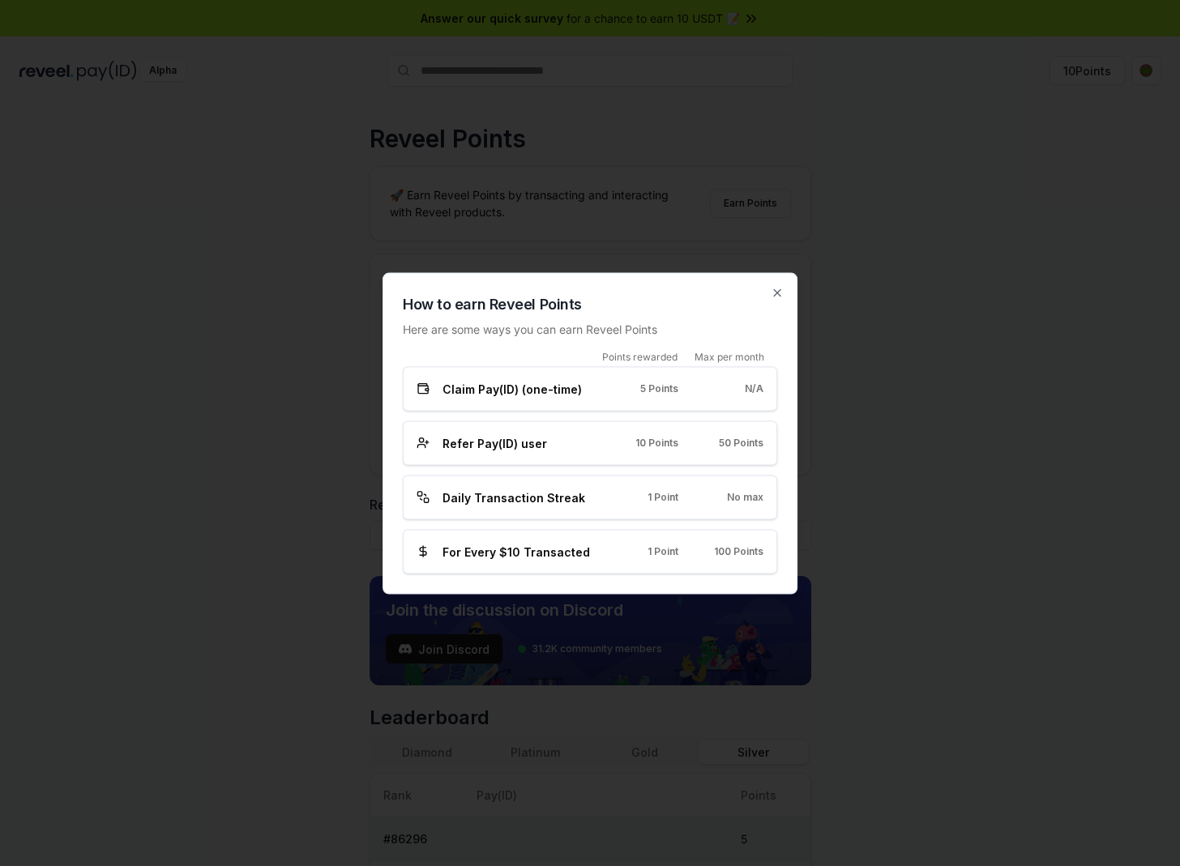
click at [415, 493] on div "Daily Transaction Streak 1 Point No max" at bounding box center [590, 497] width 374 height 45
click at [420, 496] on rect at bounding box center [419, 494] width 4 height 4
click at [979, 369] on div at bounding box center [590, 433] width 1180 height 866
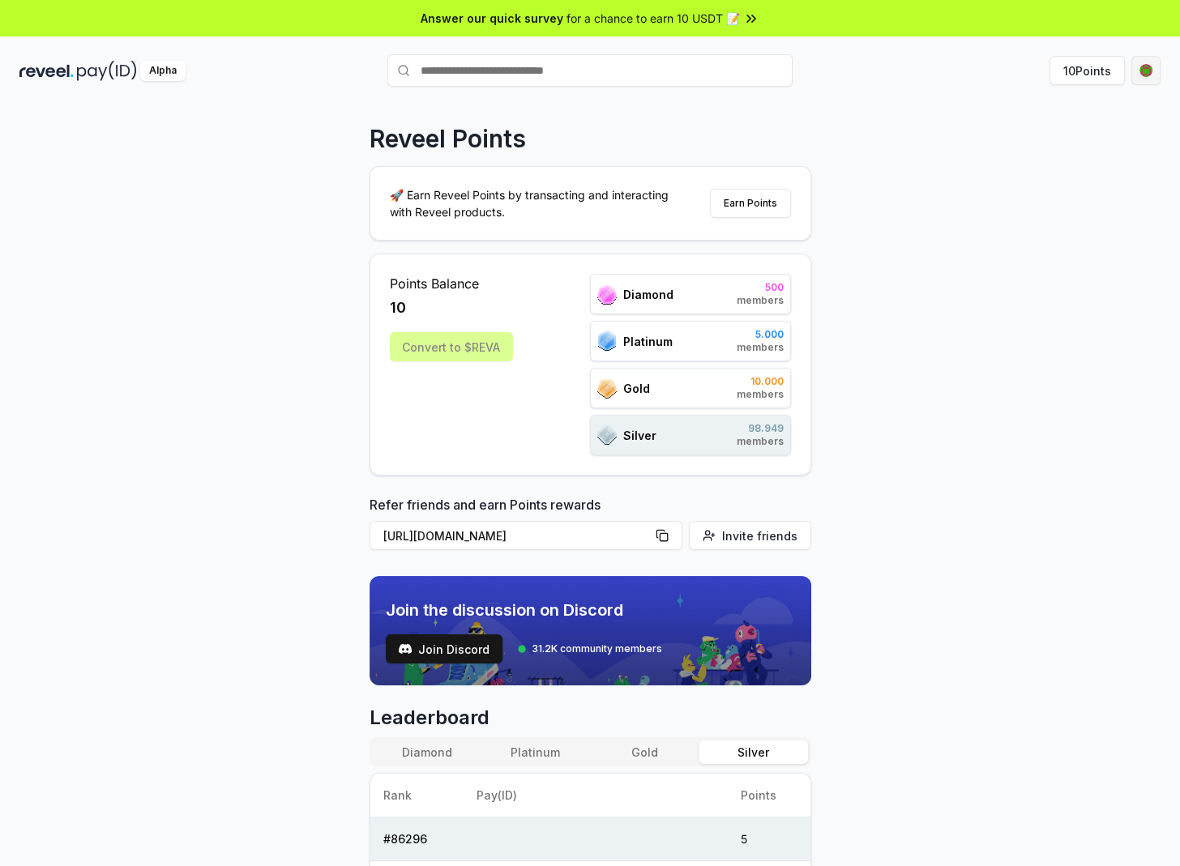
click at [1148, 72] on html "Answer our quick survey for a chance to earn 10 USDT 📝 Alpha 10 Points Reveel P…" at bounding box center [590, 433] width 1180 height 866
click at [1108, 137] on span "0x4f3bFBbAbA1C ..." at bounding box center [1072, 134] width 107 height 17
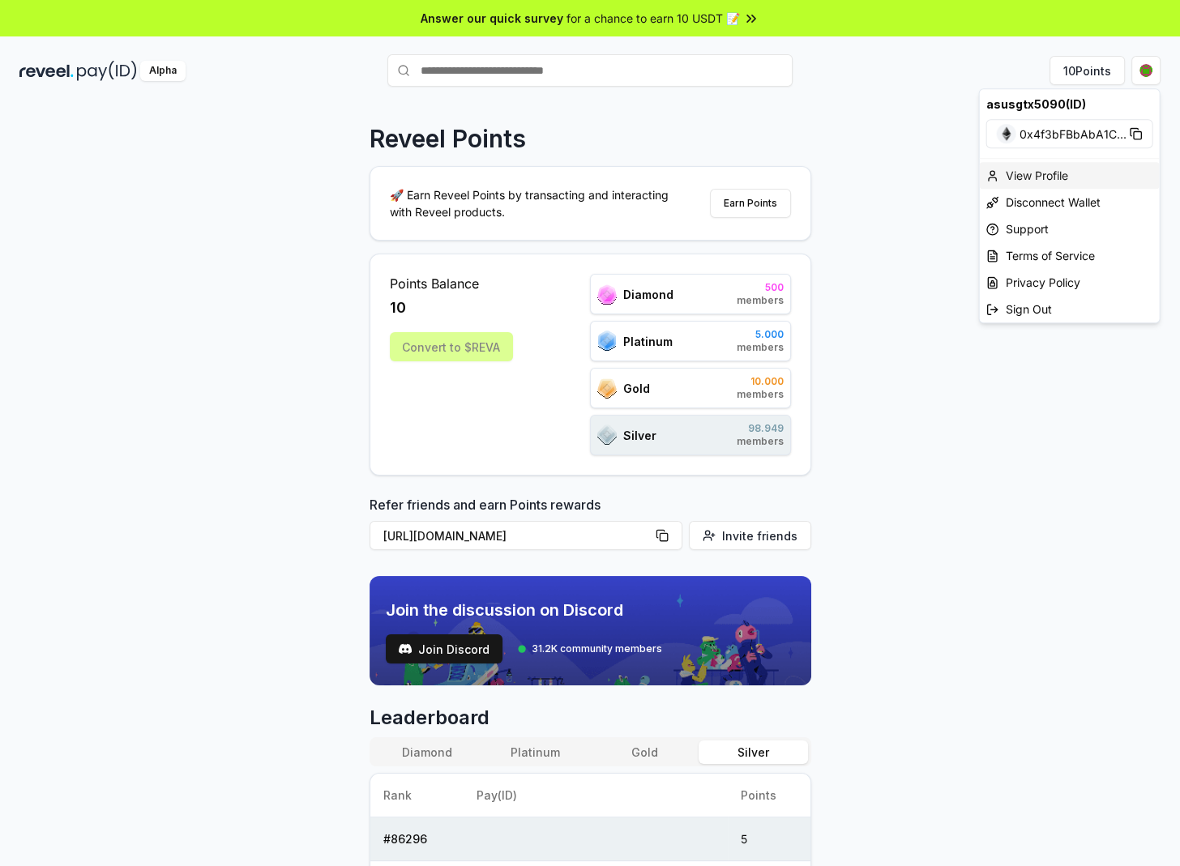
click at [1074, 169] on div "View Profile" at bounding box center [1070, 175] width 180 height 27
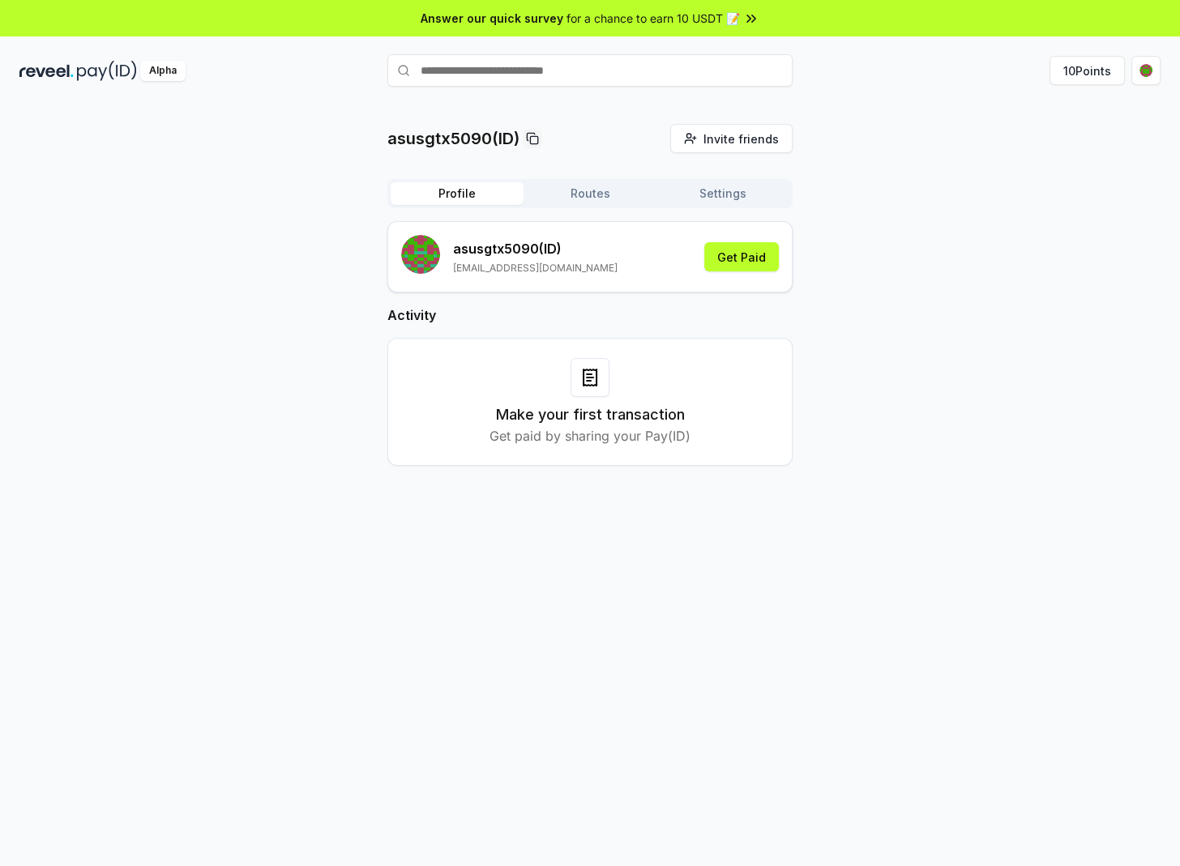
click at [606, 182] on button "Routes" at bounding box center [589, 193] width 133 height 23
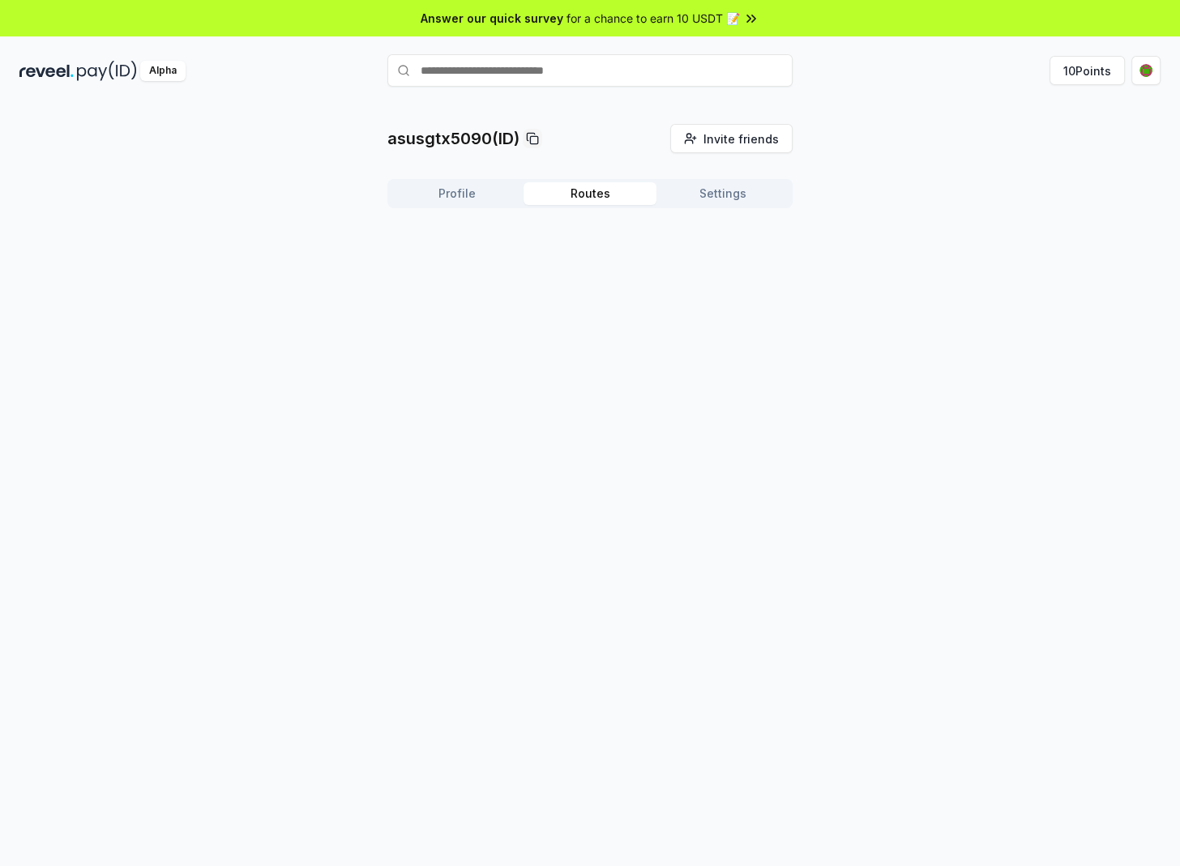
click at [717, 199] on button "Settings" at bounding box center [722, 193] width 133 height 23
click at [445, 205] on div "Profile Routes Settings" at bounding box center [589, 193] width 405 height 29
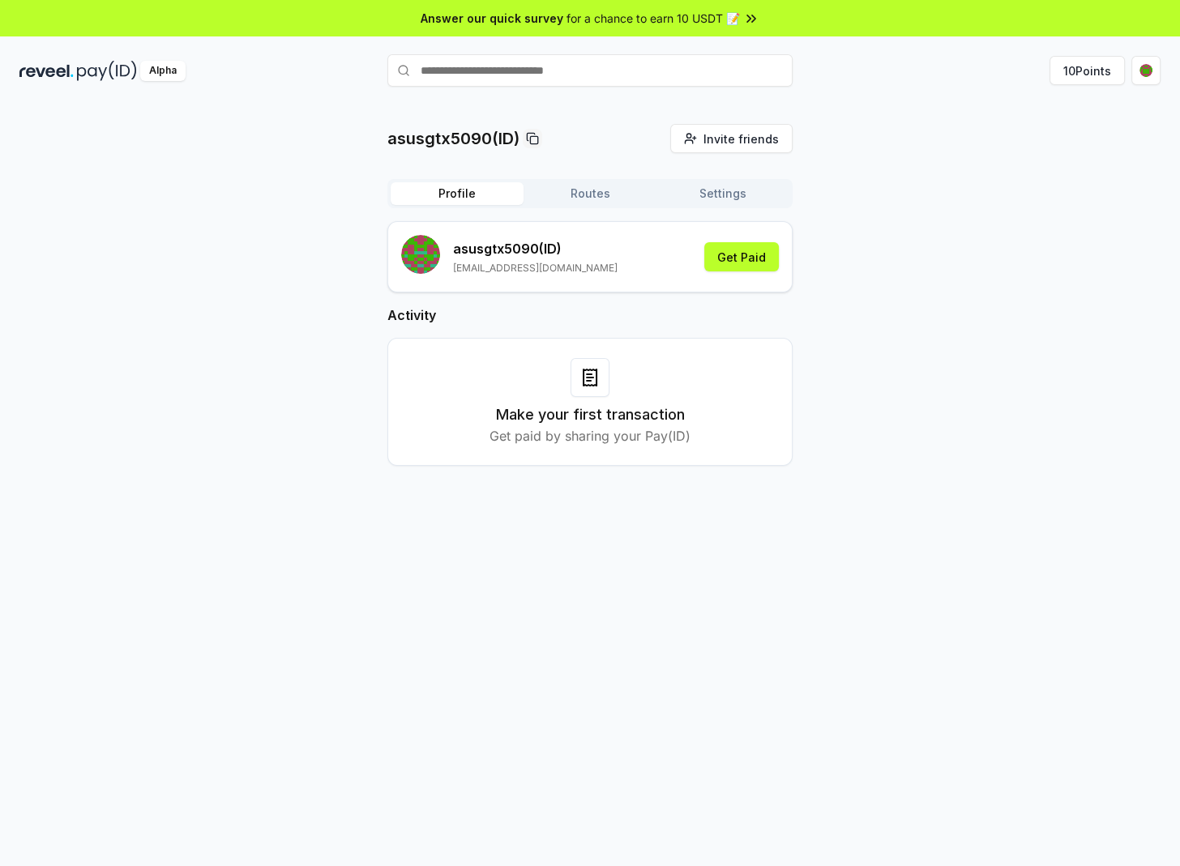
click at [450, 199] on button "Profile" at bounding box center [457, 193] width 133 height 23
click at [758, 248] on button "Get Paid" at bounding box center [741, 256] width 75 height 29
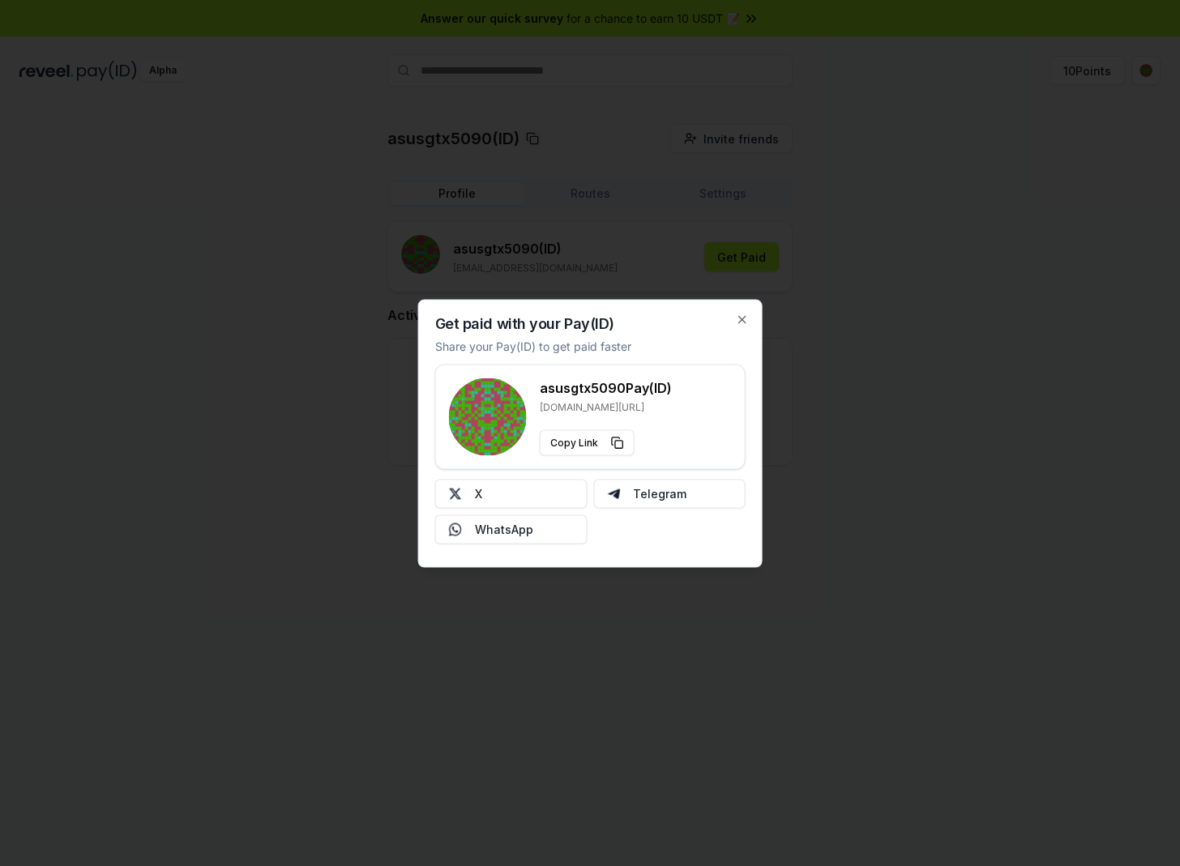
click at [733, 325] on div "Get paid with your Pay(ID) Share your Pay(ID) to get paid faster asusgtx5090 Pa…" at bounding box center [590, 433] width 344 height 268
click at [745, 317] on icon "button" at bounding box center [742, 319] width 13 height 13
